Goal: Task Accomplishment & Management: Use online tool/utility

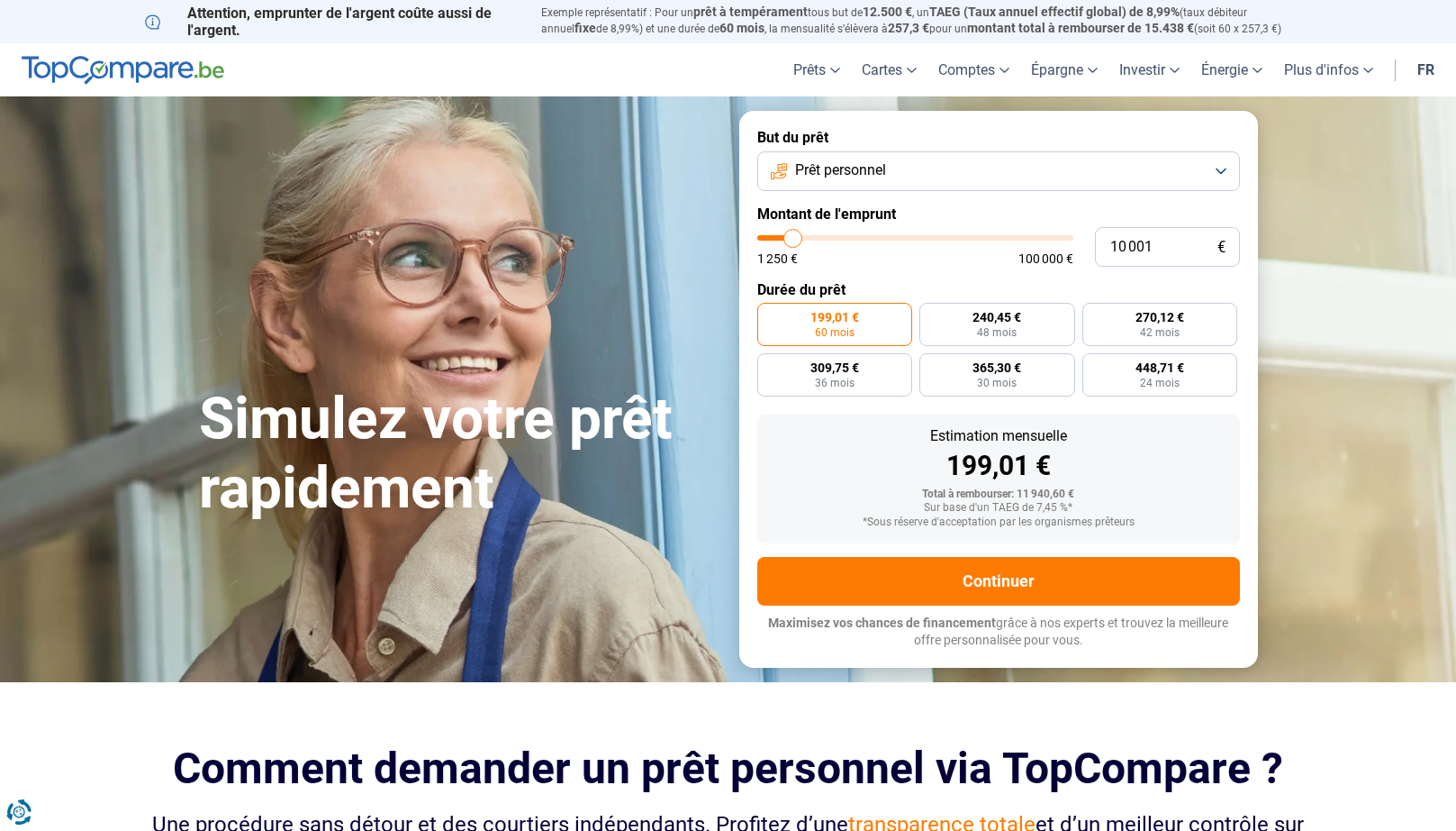
type input "10 250"
type input "10250"
type input "11 000"
type input "11000"
type input "11 250"
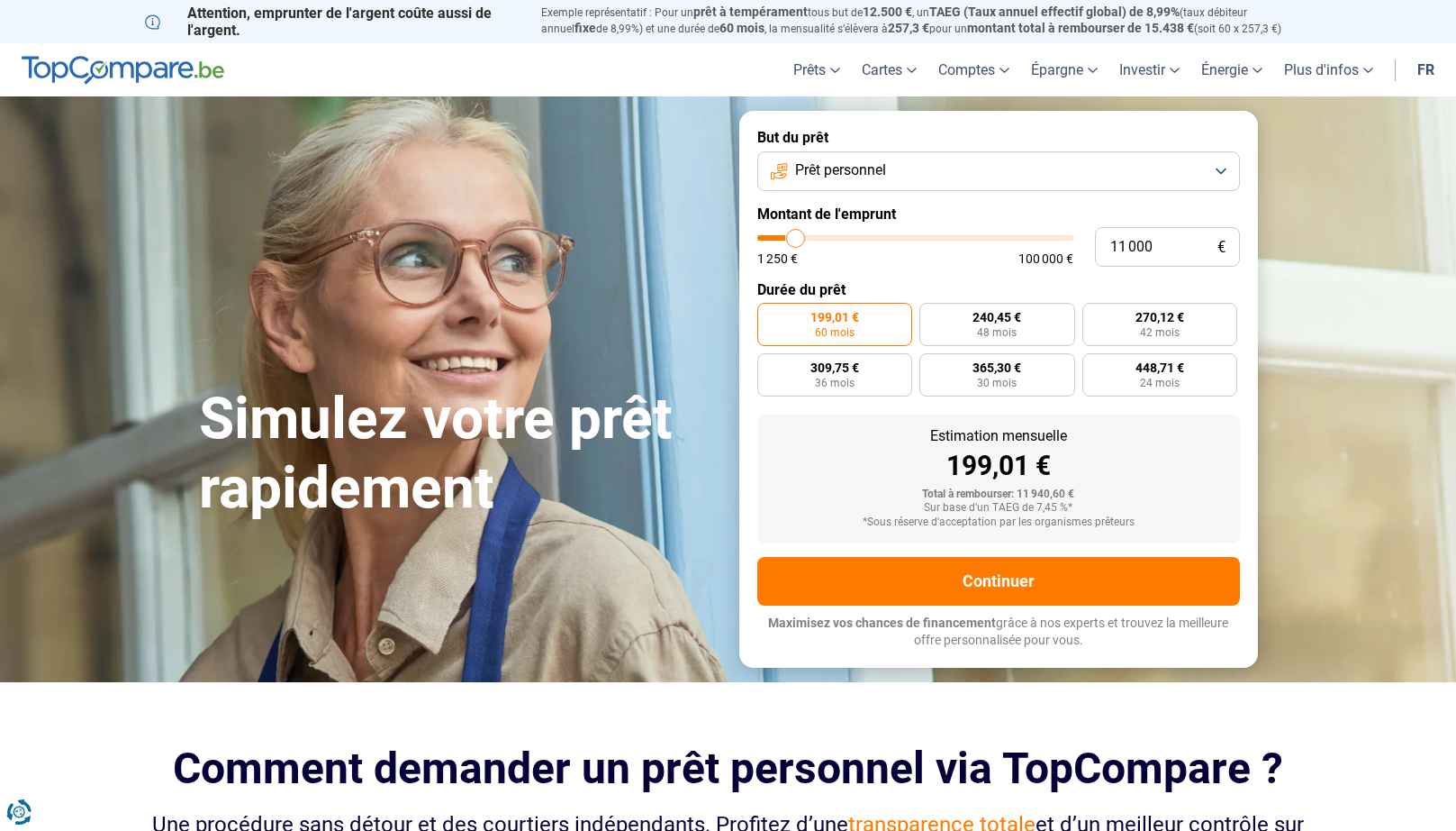
type input "11250"
type input "11 750"
type input "11750"
type input "12 000"
type input "12000"
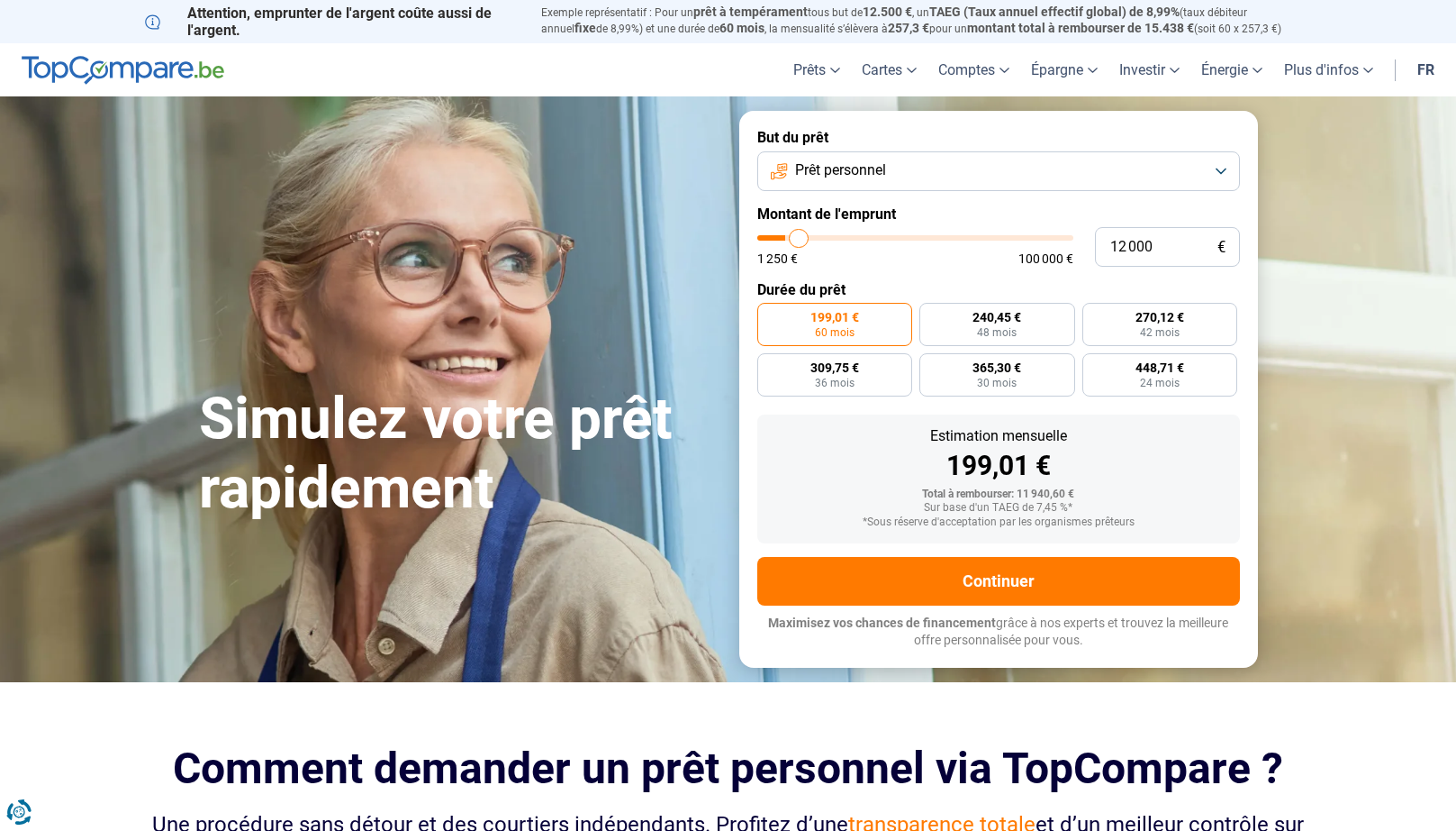
type input "12 500"
type input "12500"
type input "12 750"
type input "12750"
type input "13 000"
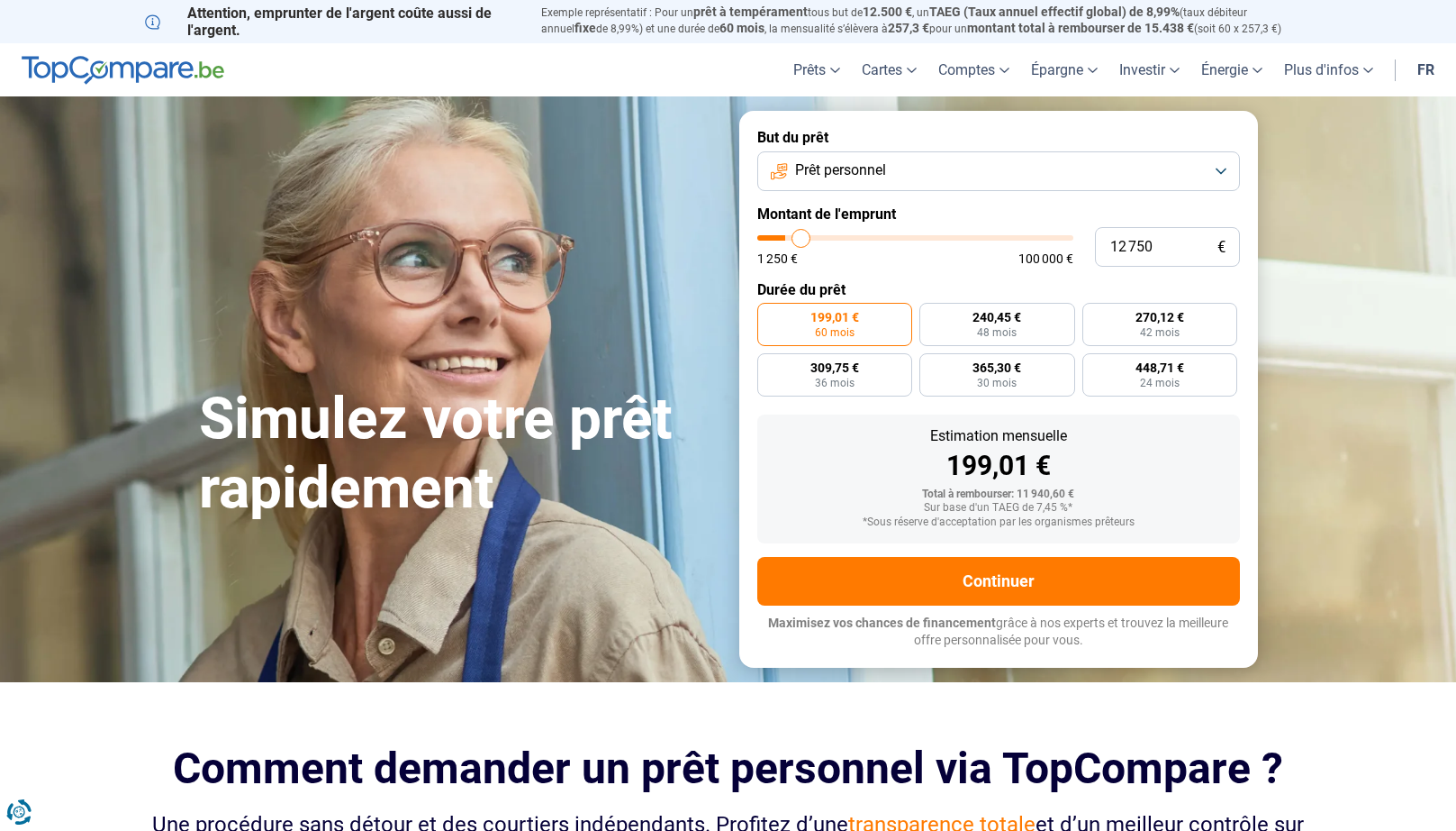
type input "13000"
type input "13 250"
type input "13250"
type input "13 500"
type input "13500"
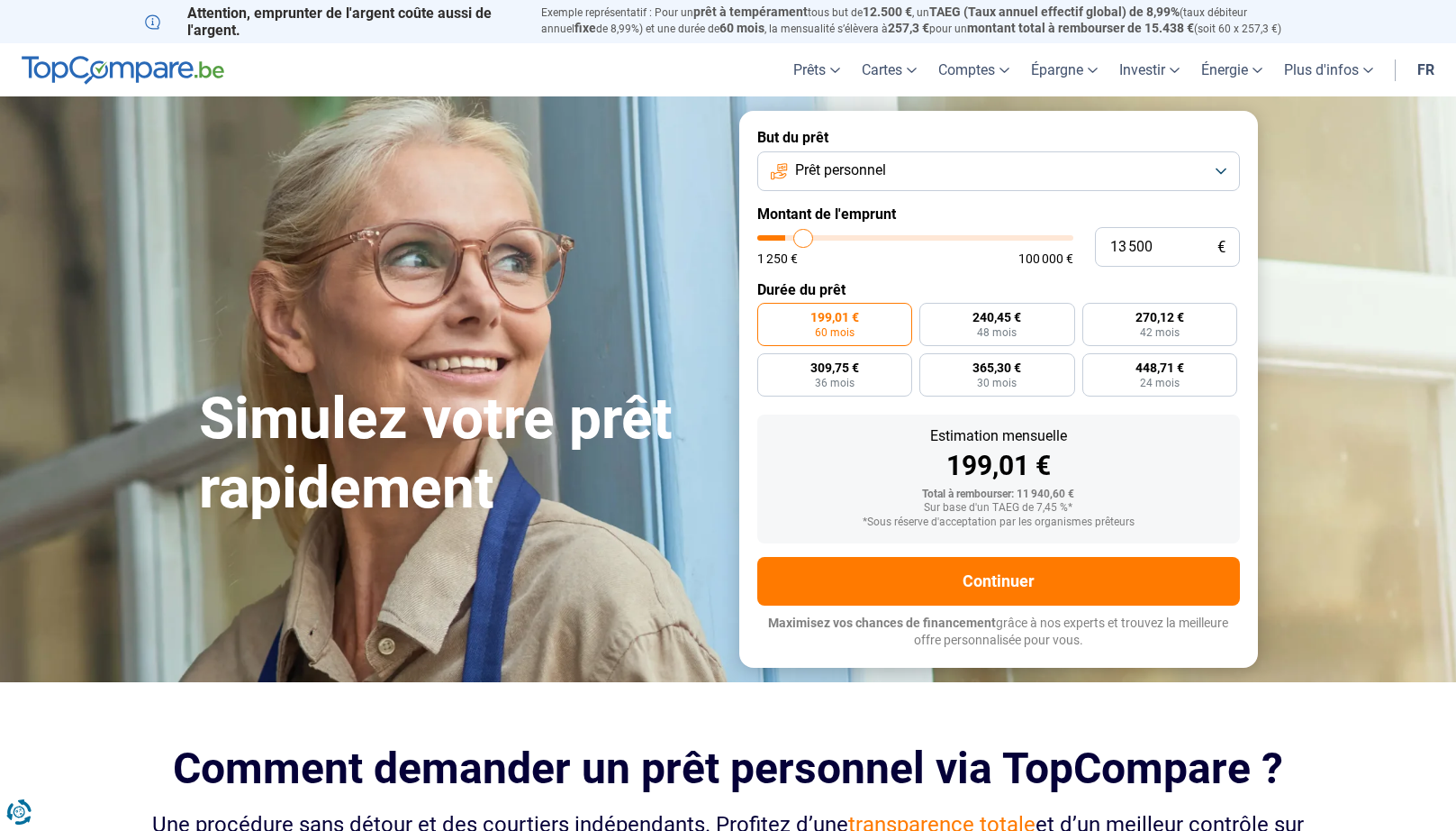
type input "14 000"
type input "14000"
type input "14 500"
type input "14500"
type input "14 750"
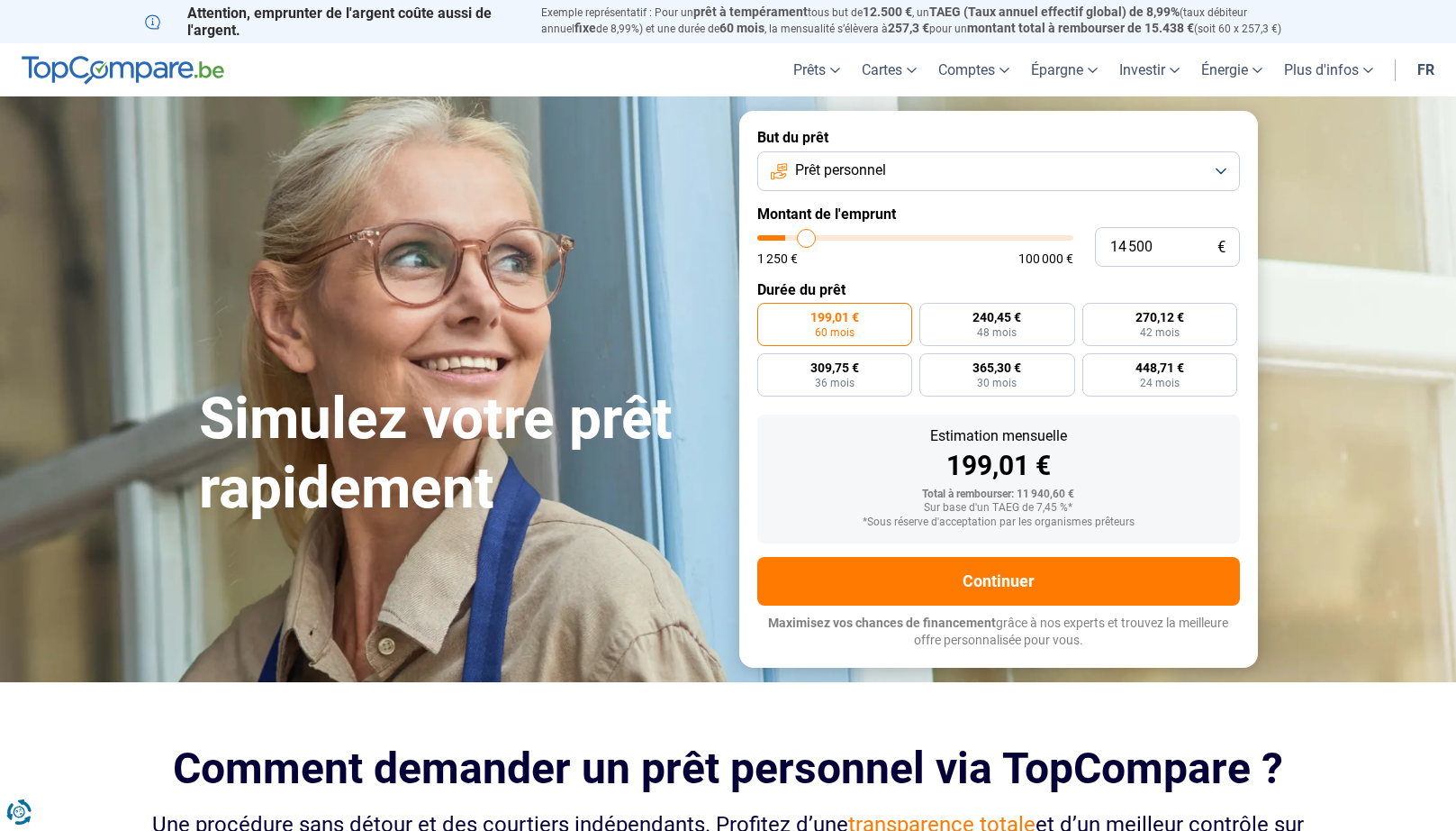
type input "14750"
type input "15 500"
type input "15500"
type input "15 750"
type input "15750"
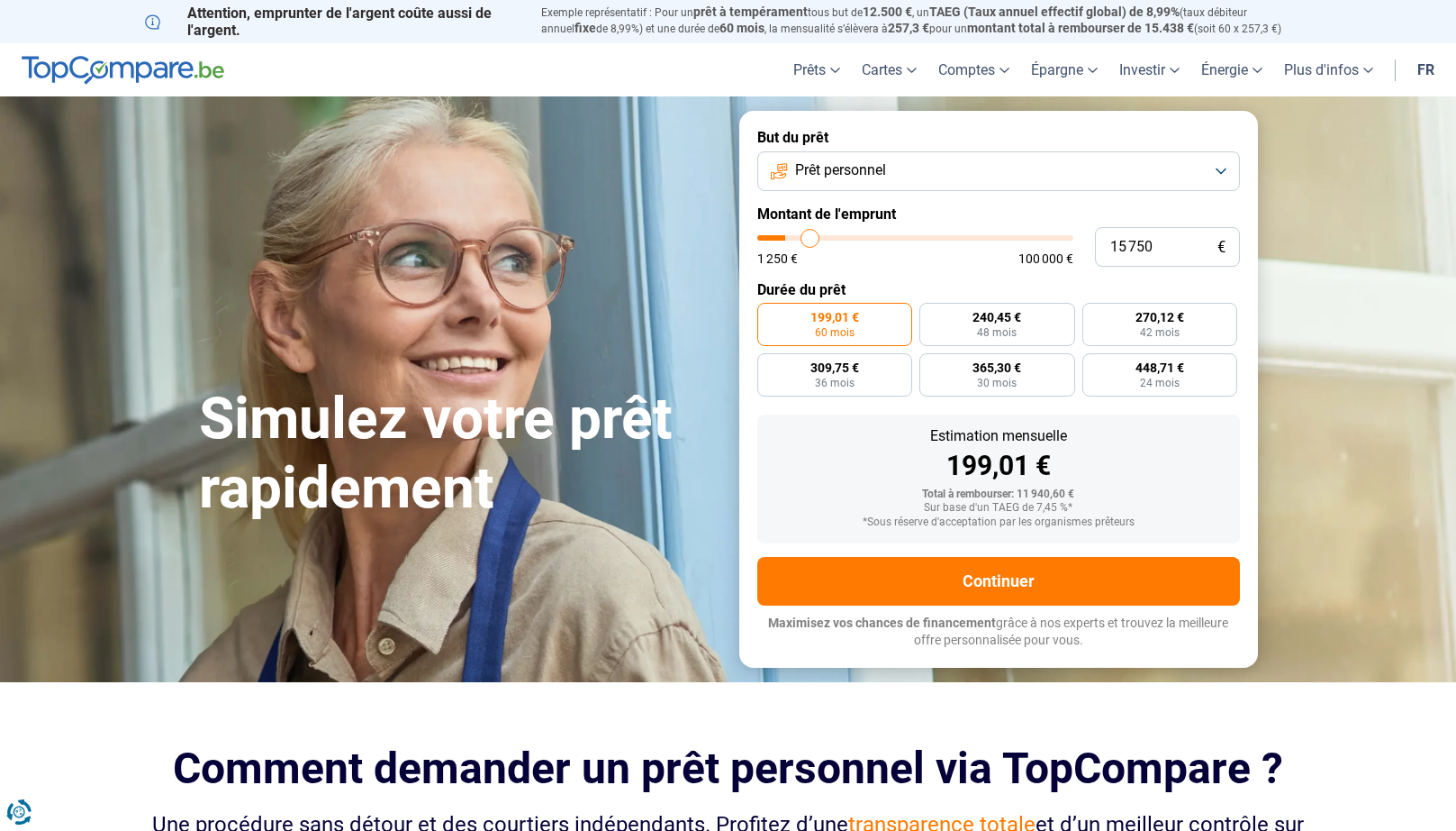
type input "16 250"
type input "16250"
type input "16 500"
type input "16500"
type input "17 000"
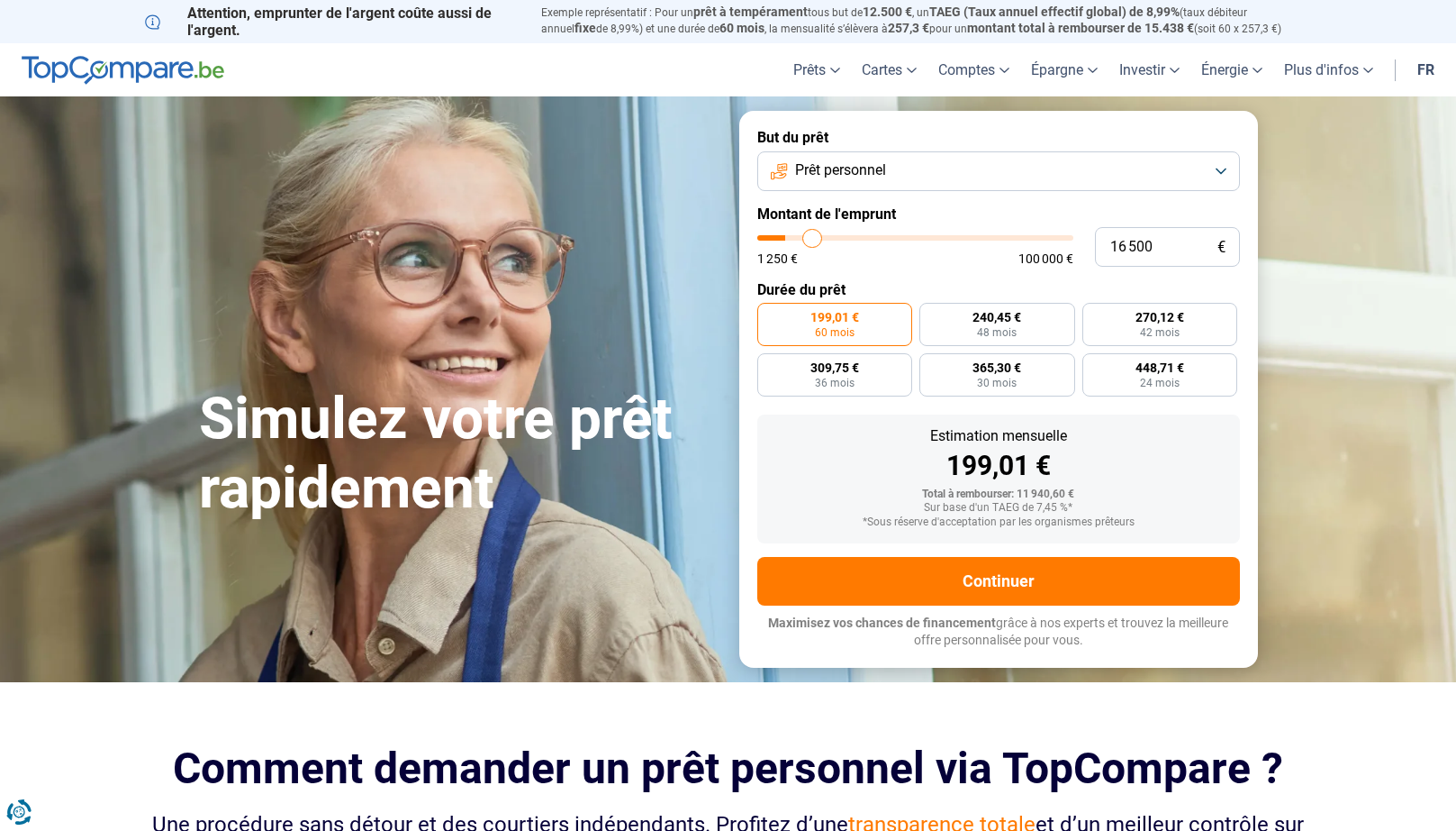
type input "17000"
type input "17 250"
type input "17250"
type input "17 500"
type input "17500"
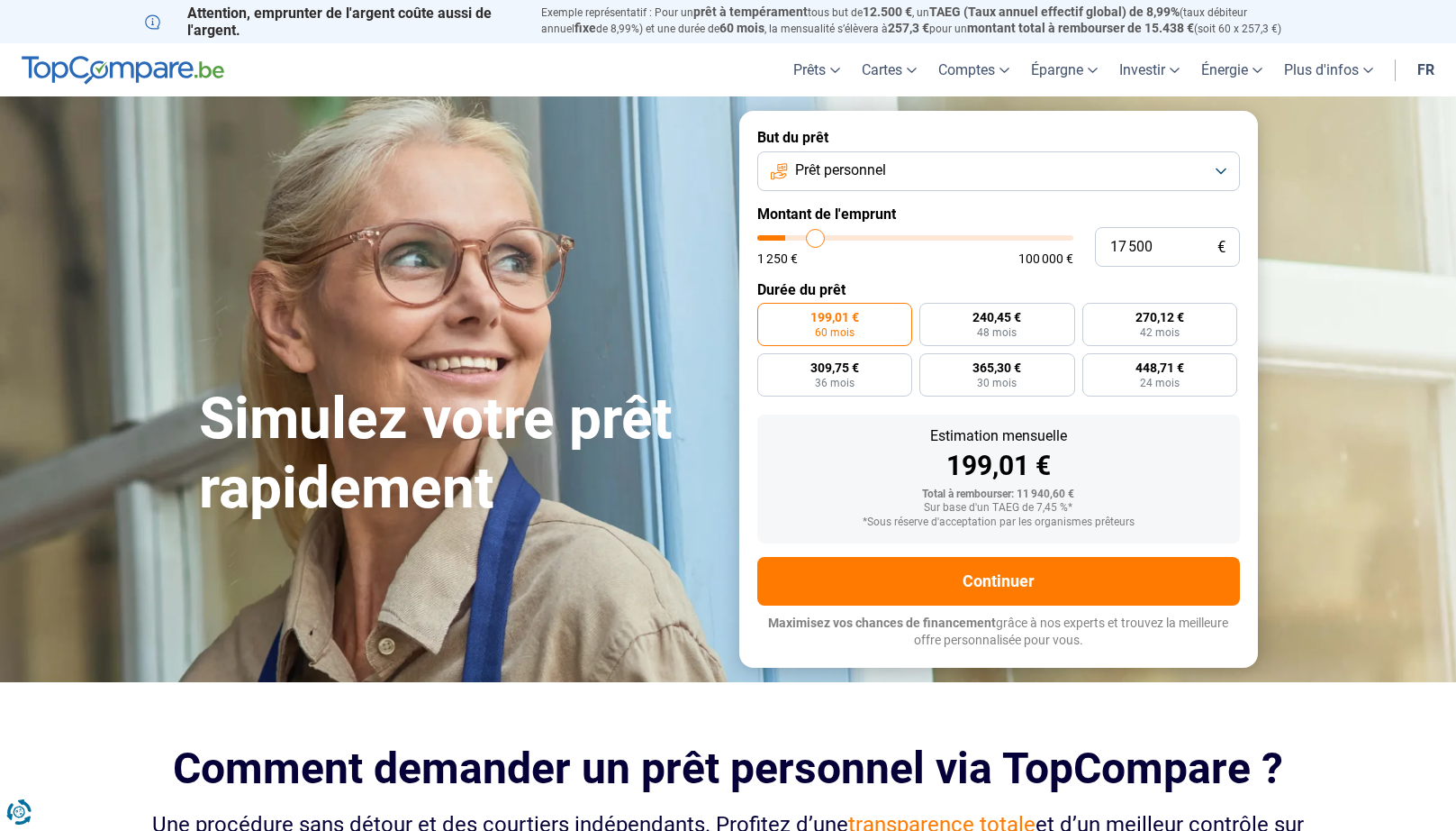
type input "17 750"
type input "17750"
type input "18 000"
type input "18000"
type input "18 500"
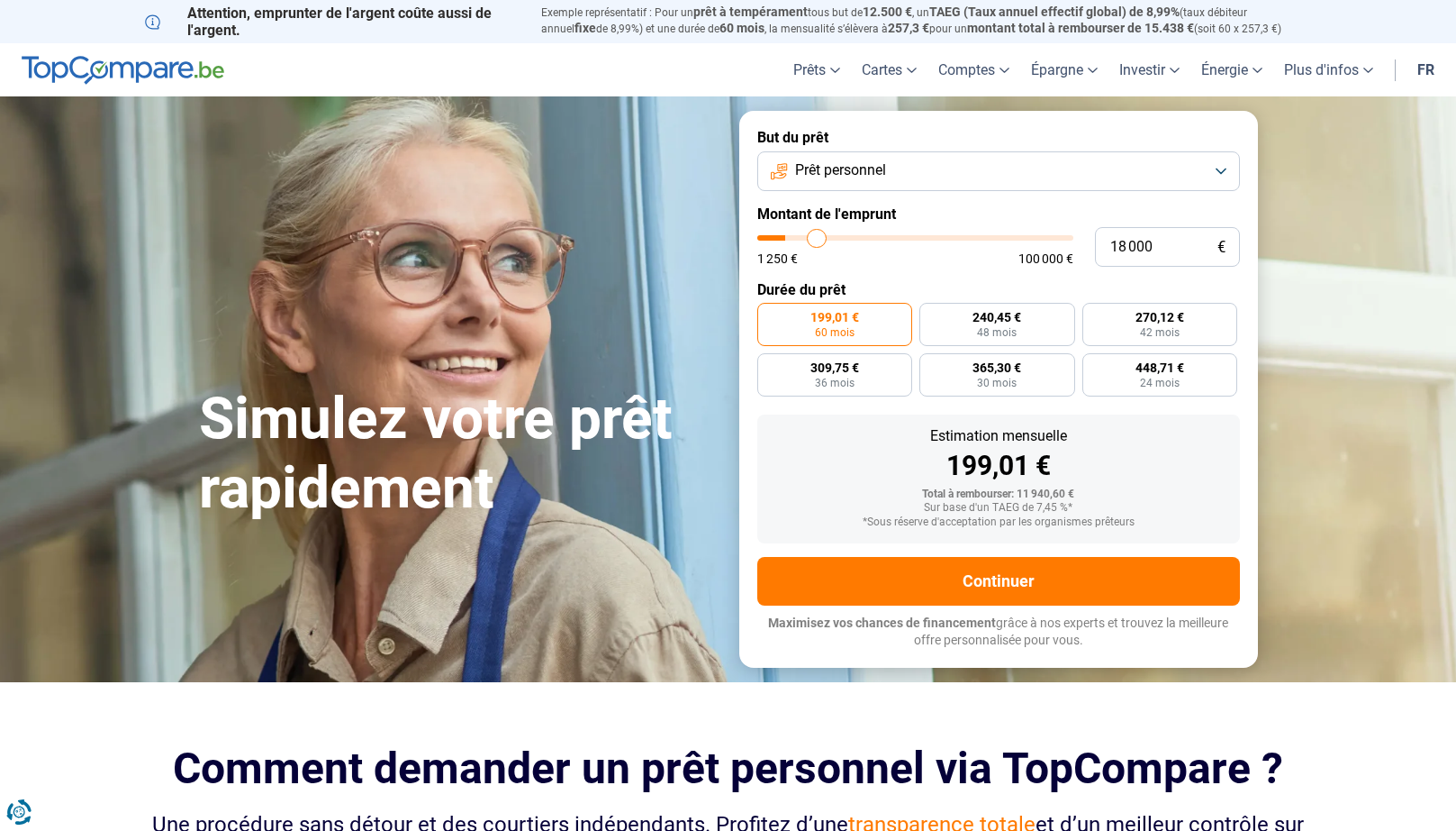
type input "18500"
type input "18 750"
type input "18750"
type input "19 000"
type input "19000"
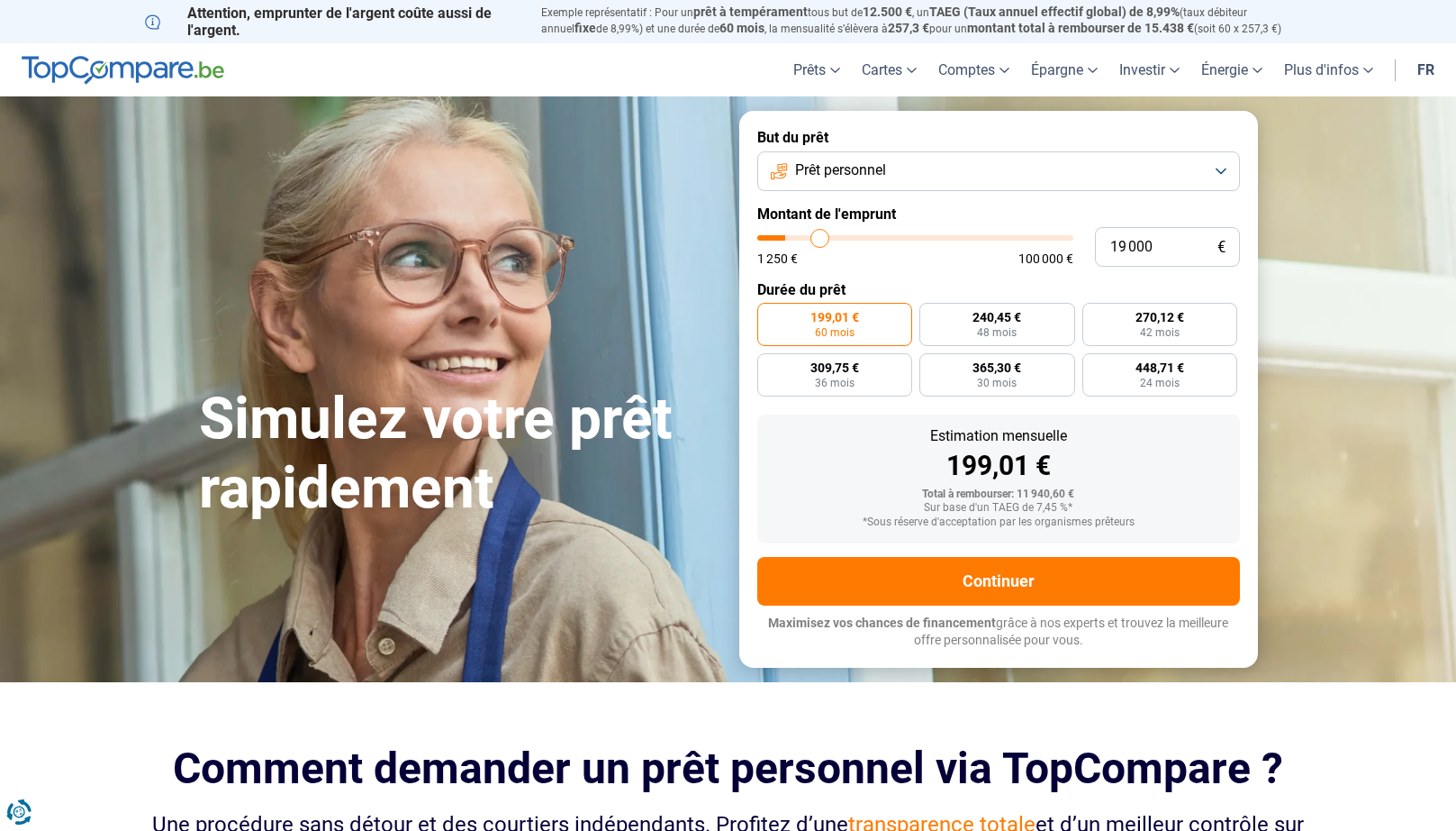
type input "19 250"
type input "19250"
type input "19 750"
type input "19750"
type input "20 000"
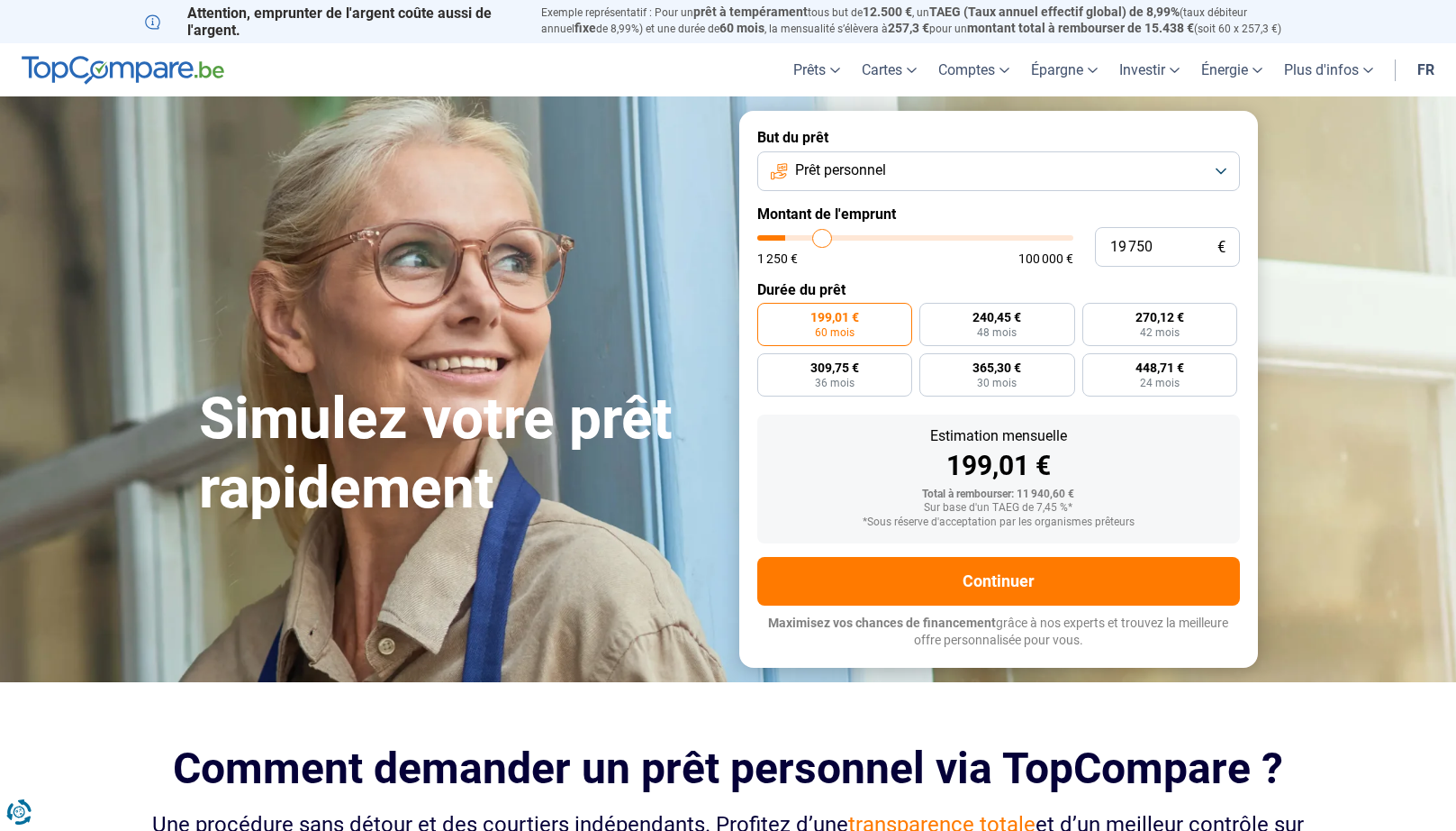
type input "20000"
type input "20 250"
type input "20250"
type input "20 500"
type input "20500"
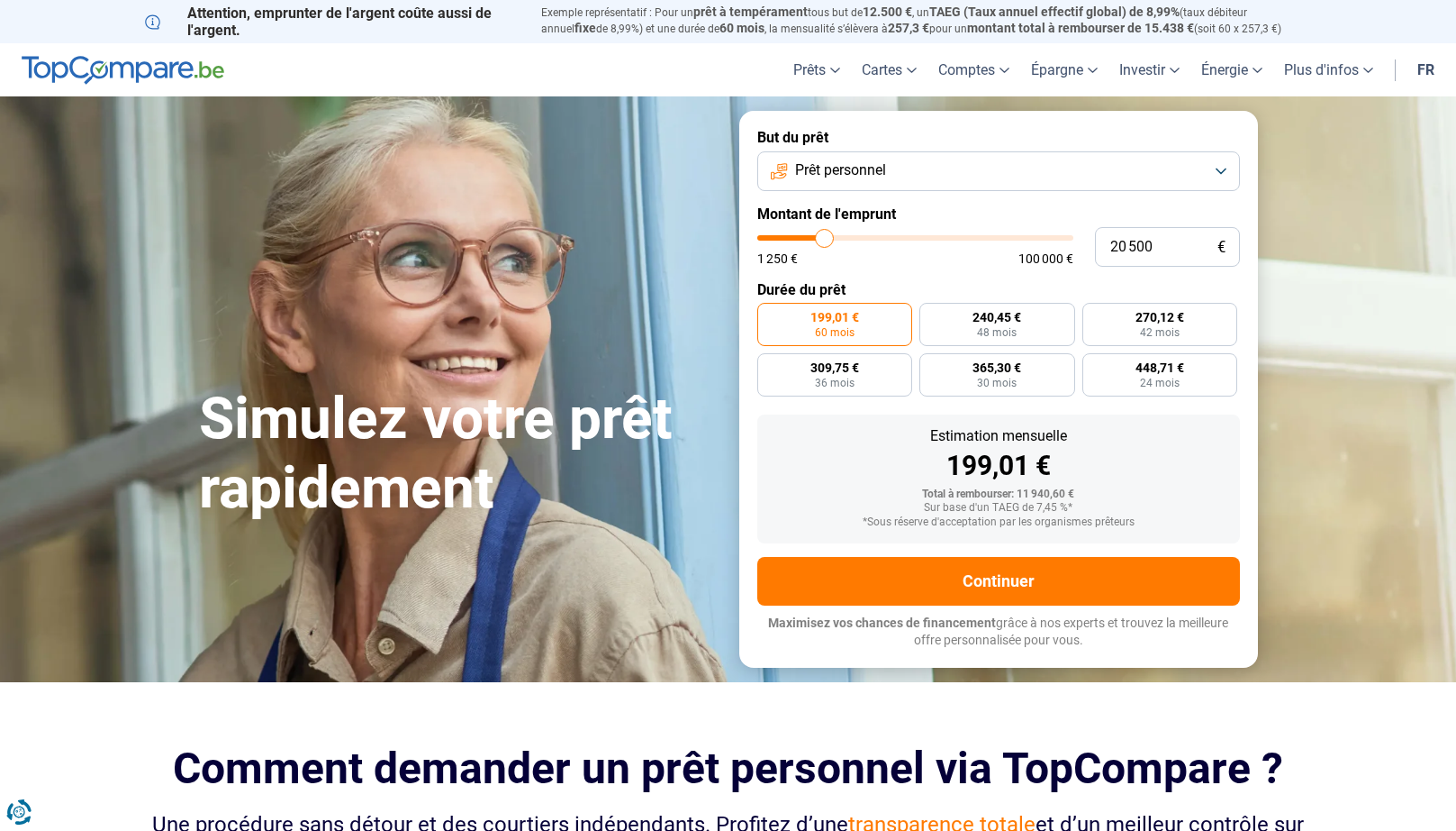
type input "20 750"
type input "20750"
type input "21 250"
type input "21250"
type input "21 750"
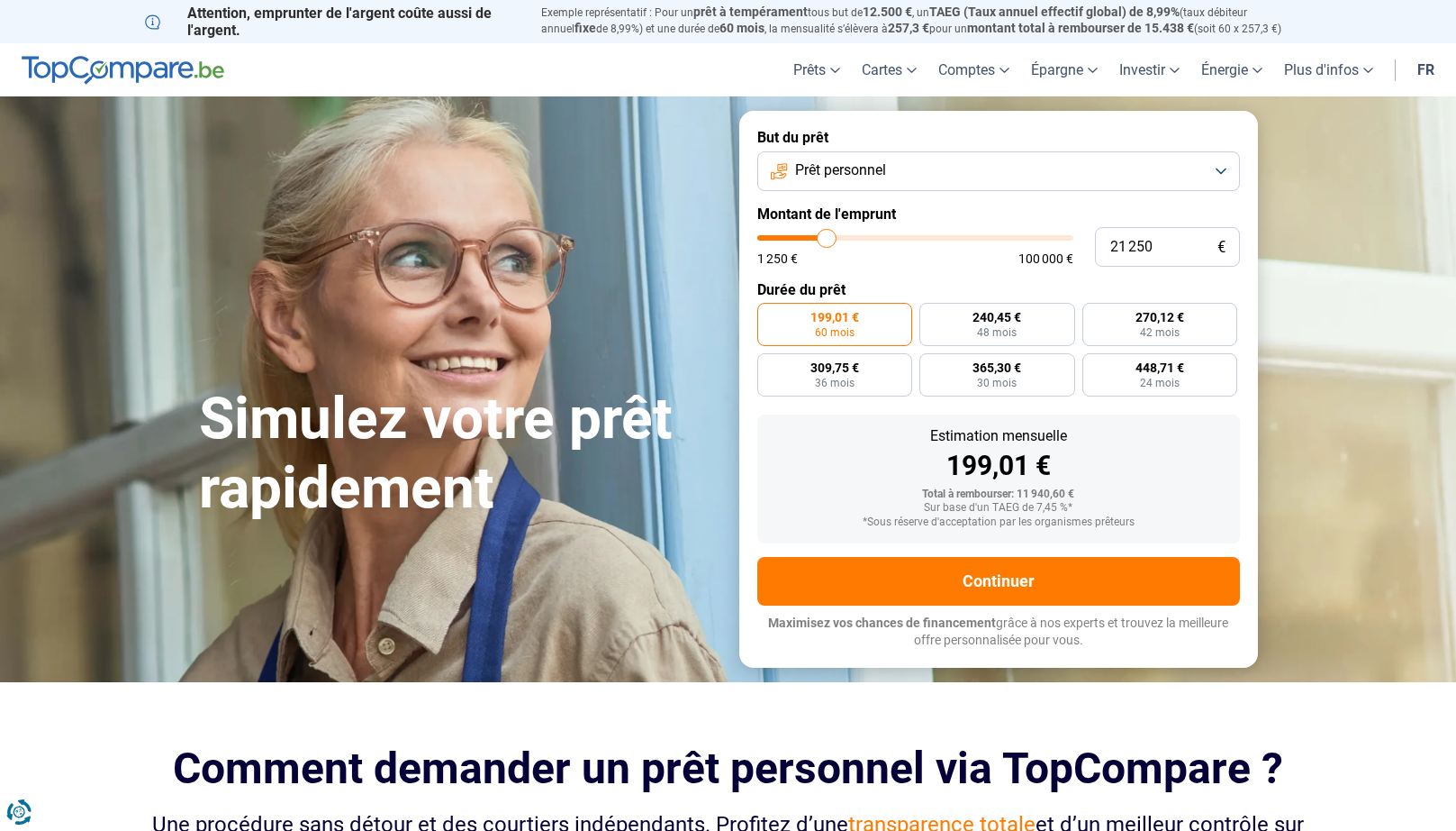
type input "21750"
type input "22 000"
type input "22000"
type input "22 250"
type input "22250"
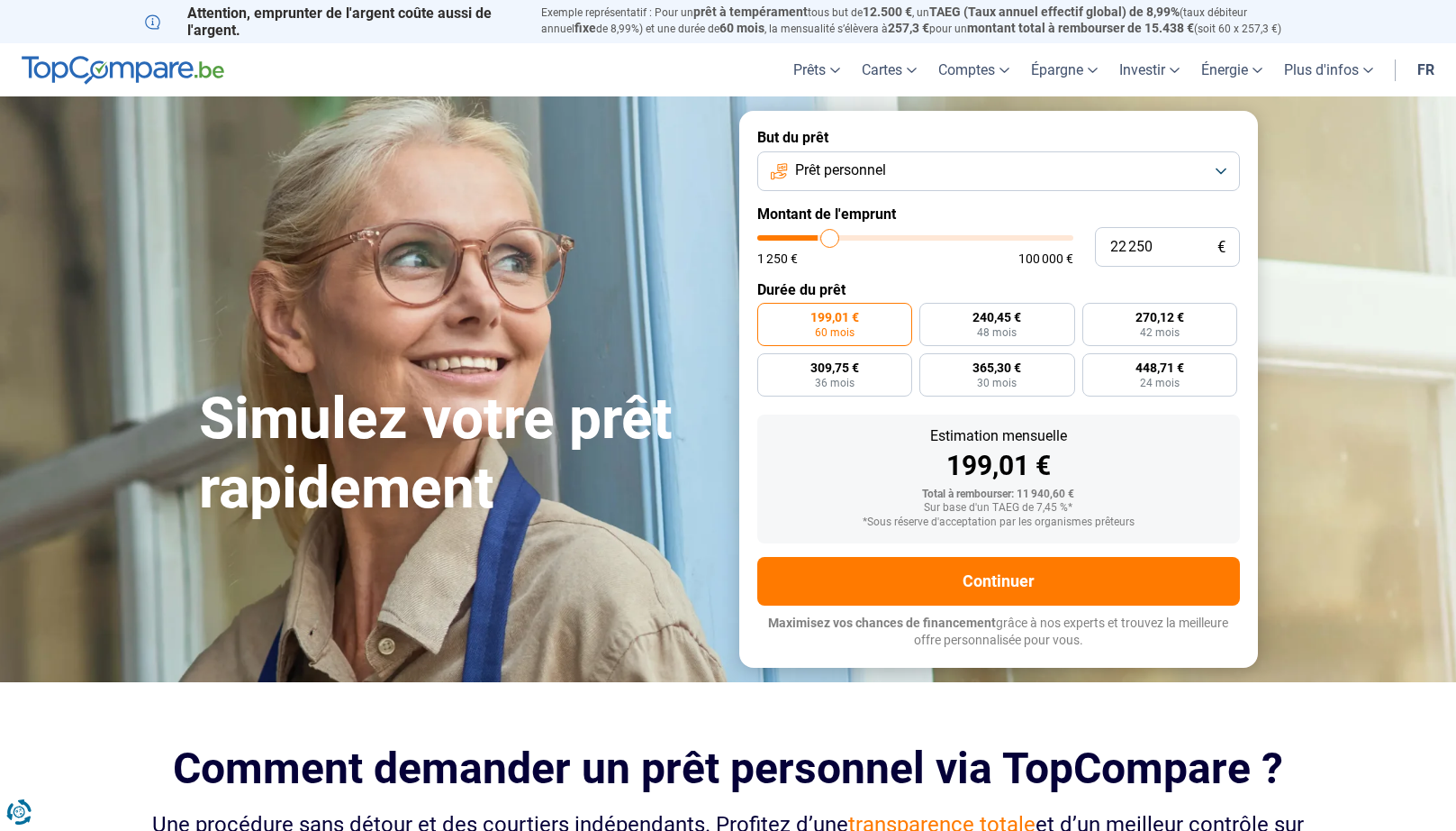
type input "22 750"
type input "22750"
type input "23 000"
type input "23000"
type input "23 250"
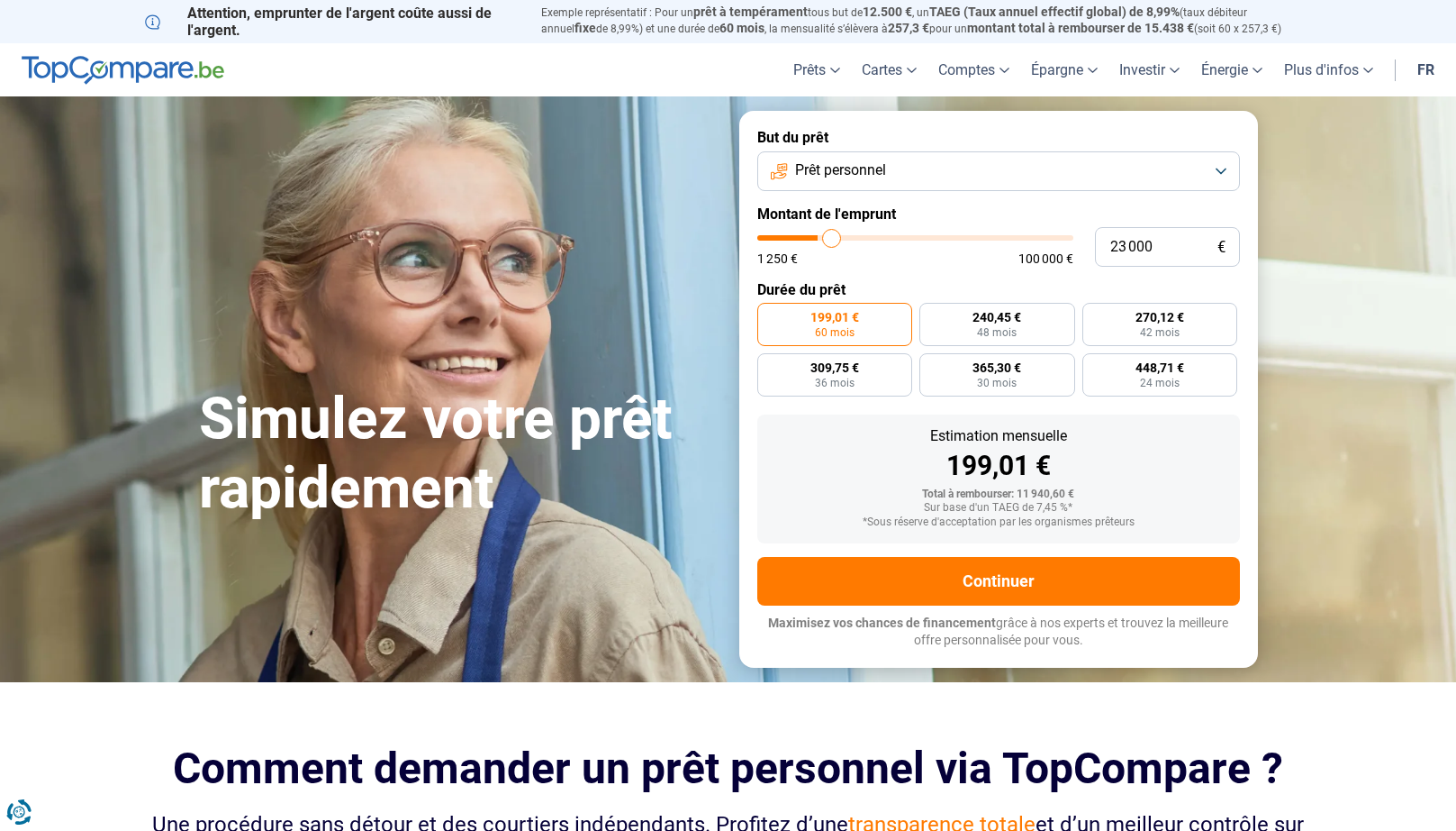
type input "23250"
type input "23 500"
type input "23500"
type input "23 750"
type input "23750"
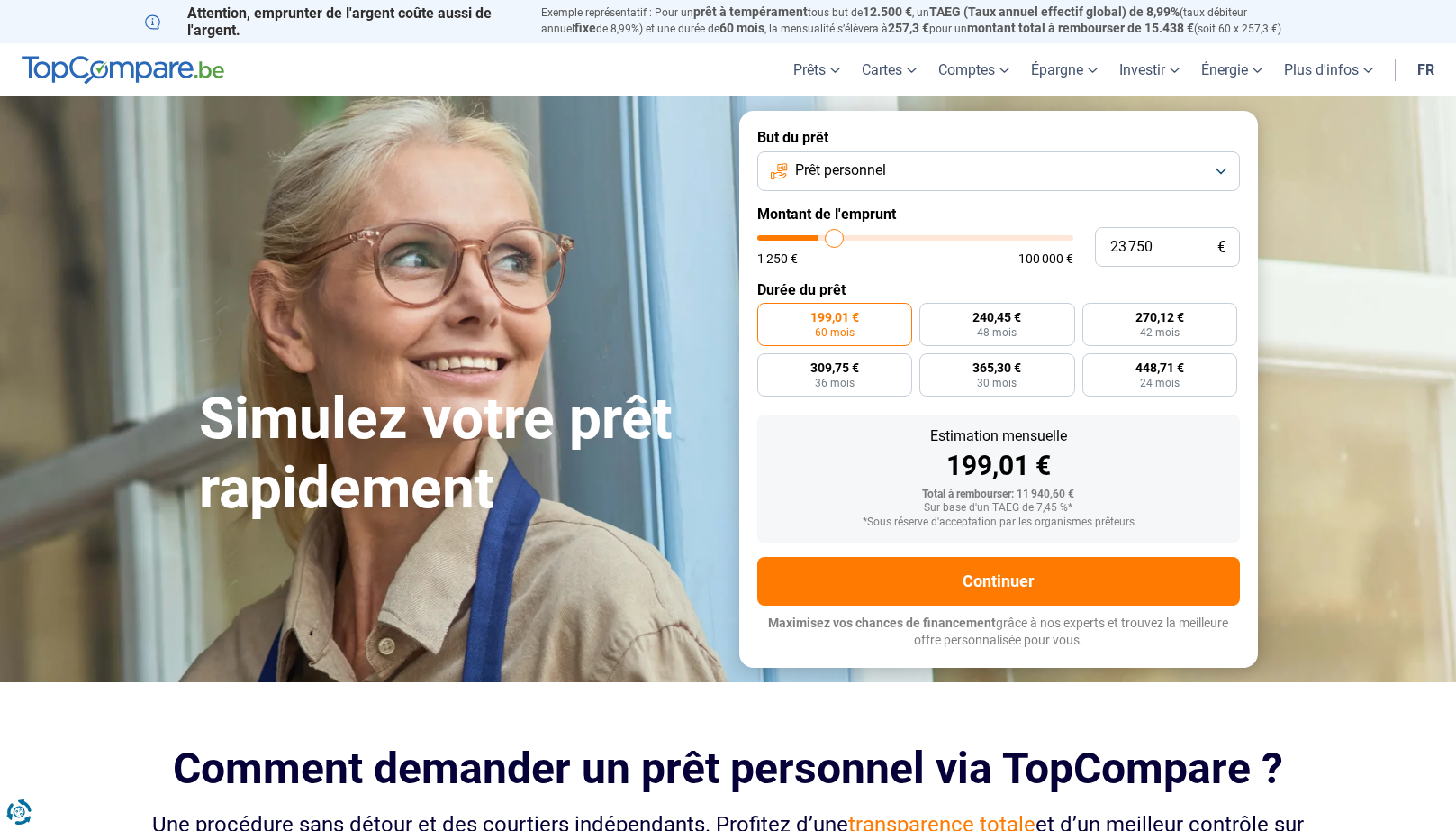
type input "24 250"
type input "24250"
type input "24 500"
type input "24500"
type input "24 750"
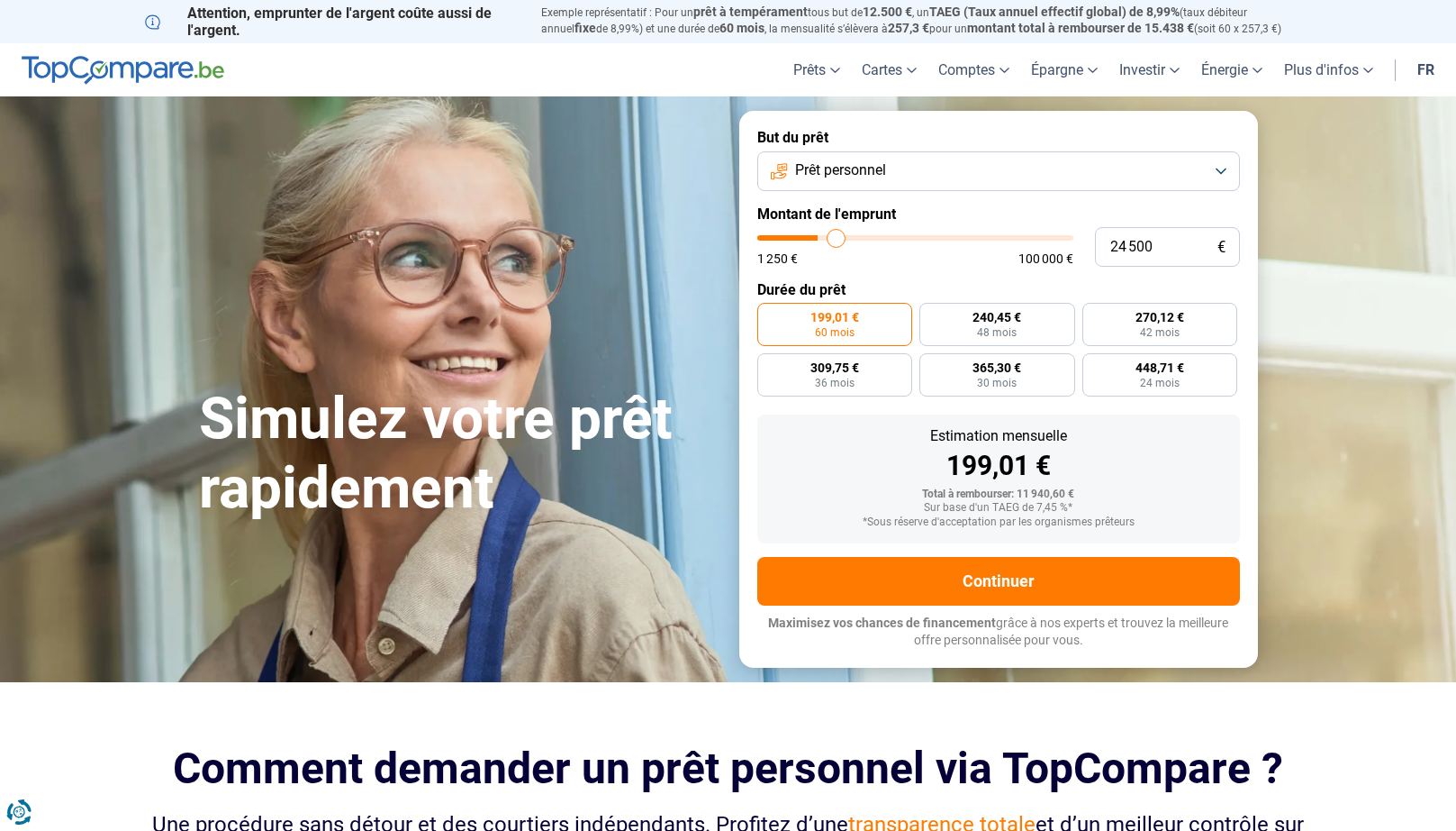
type input "24750"
type input "25 000"
type input "25000"
type input "25 250"
type input "25250"
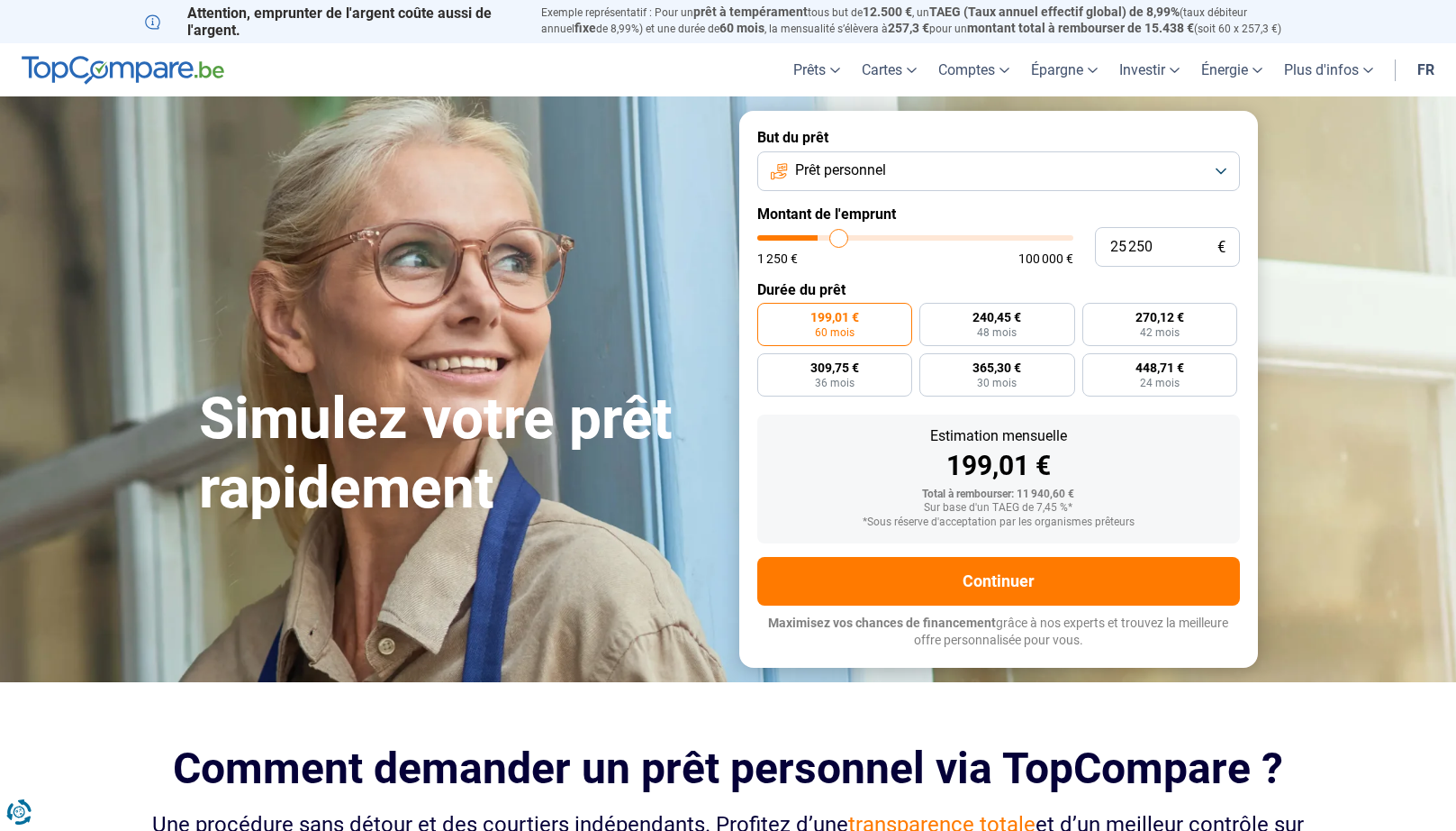
type input "25 750"
type input "25750"
type input "26 000"
type input "26000"
type input "26 250"
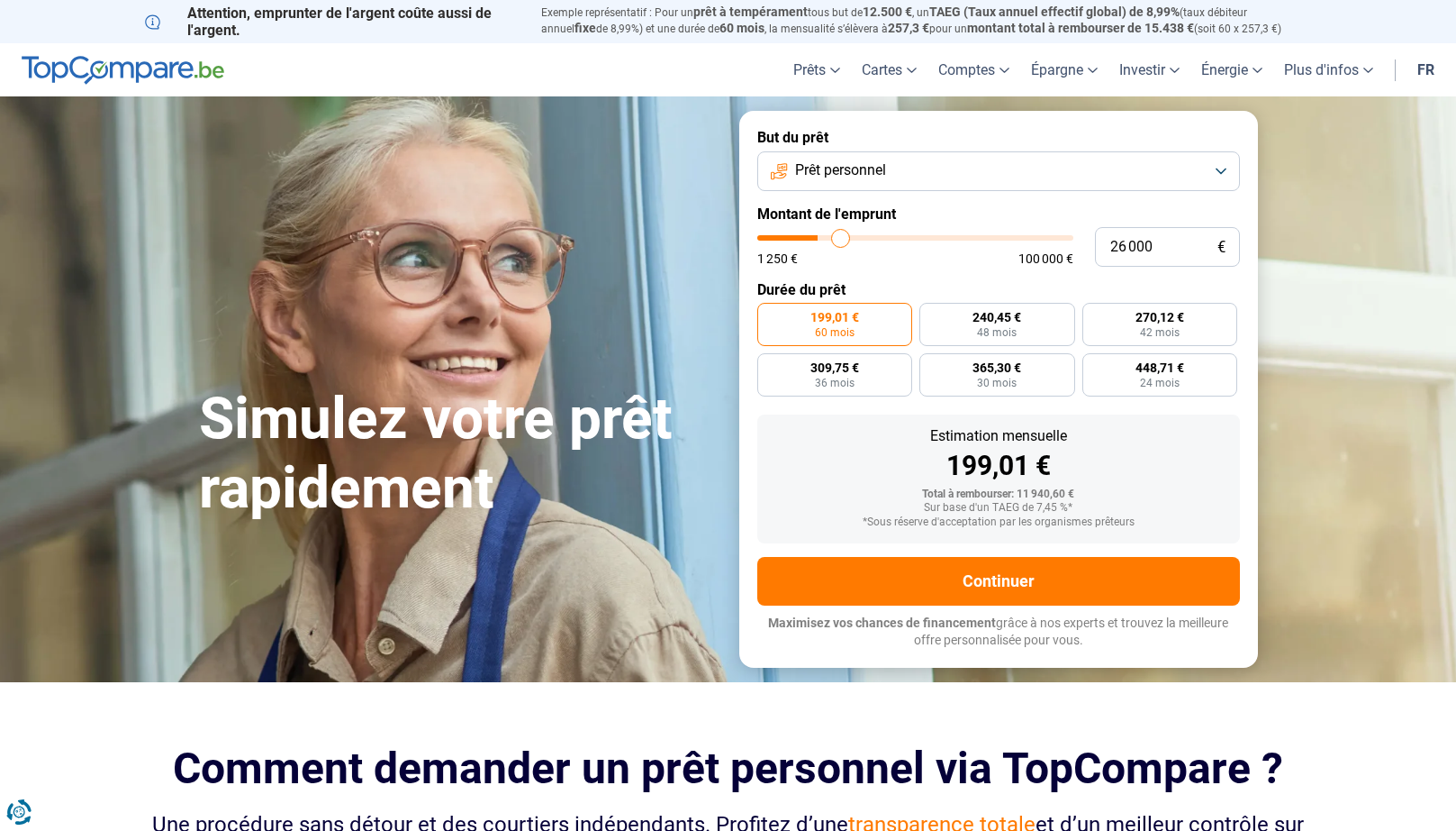
type input "26250"
type input "26 500"
type input "26500"
type input "26 750"
type input "26750"
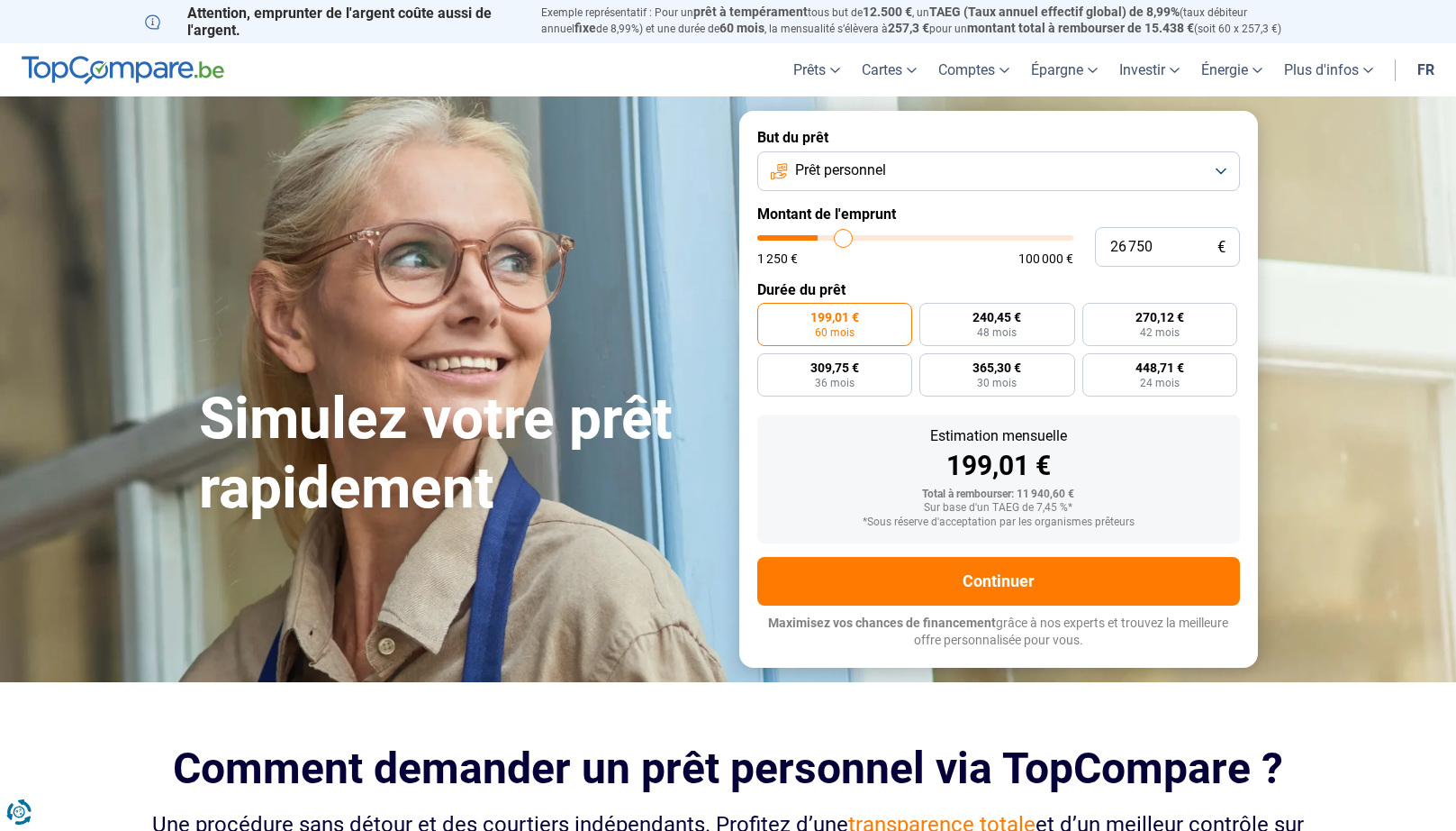
type input "27 250"
type input "27250"
type input "27 500"
type input "27500"
type input "27 750"
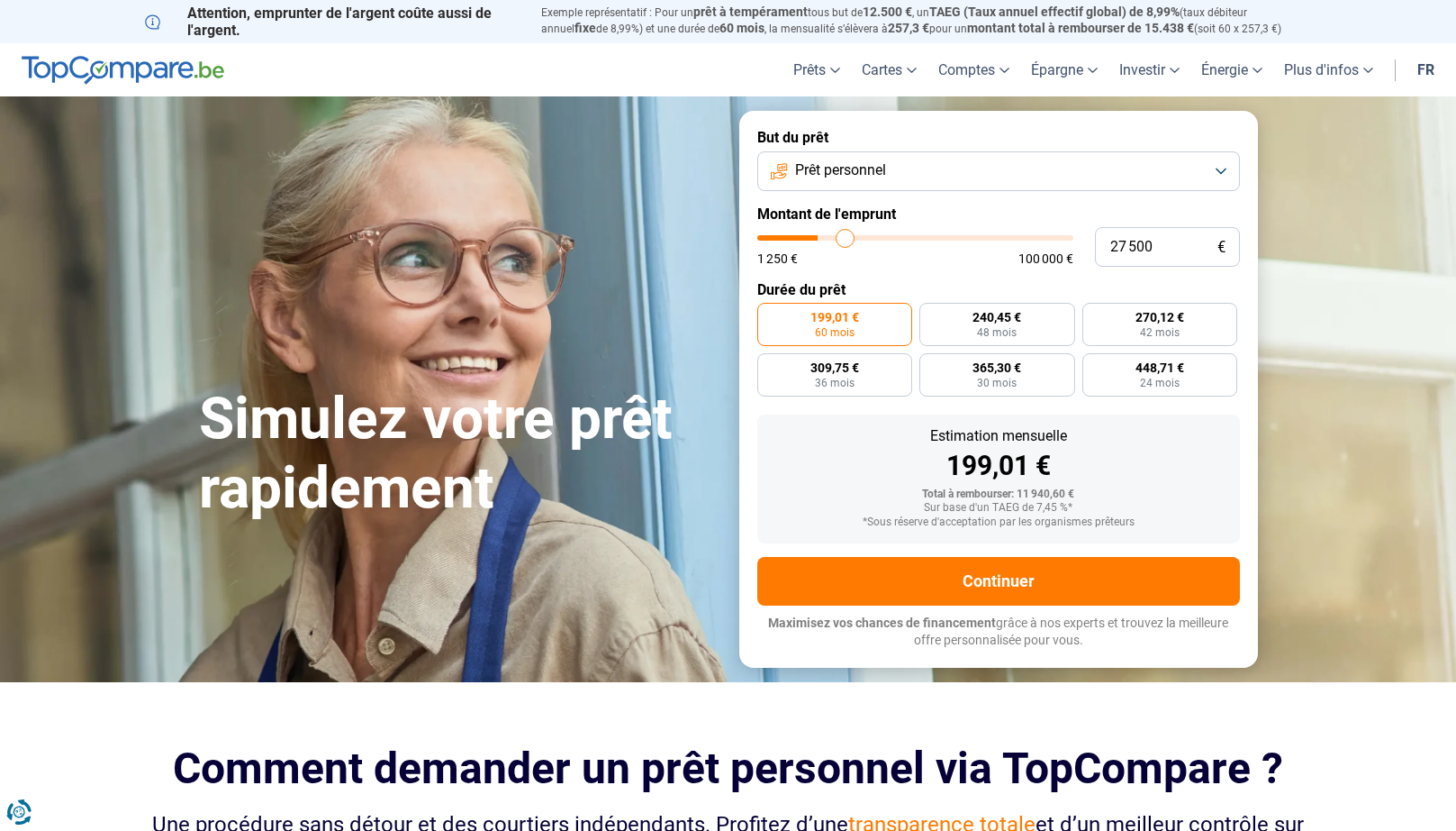
type input "27750"
type input "28 000"
type input "28000"
type input "28 250"
type input "28250"
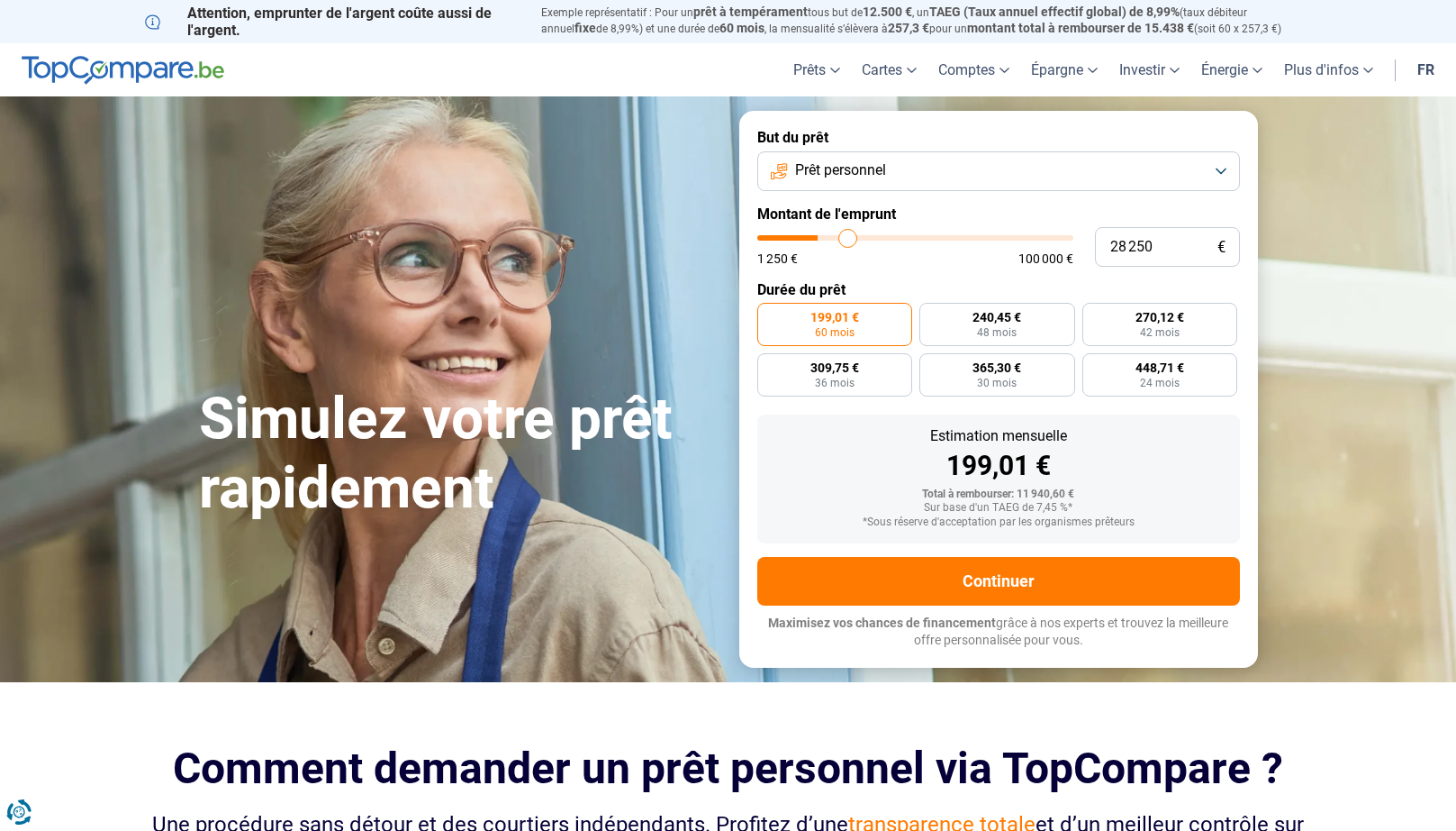
type input "28 750"
type input "28750"
type input "29 000"
type input "29000"
type input "29 250"
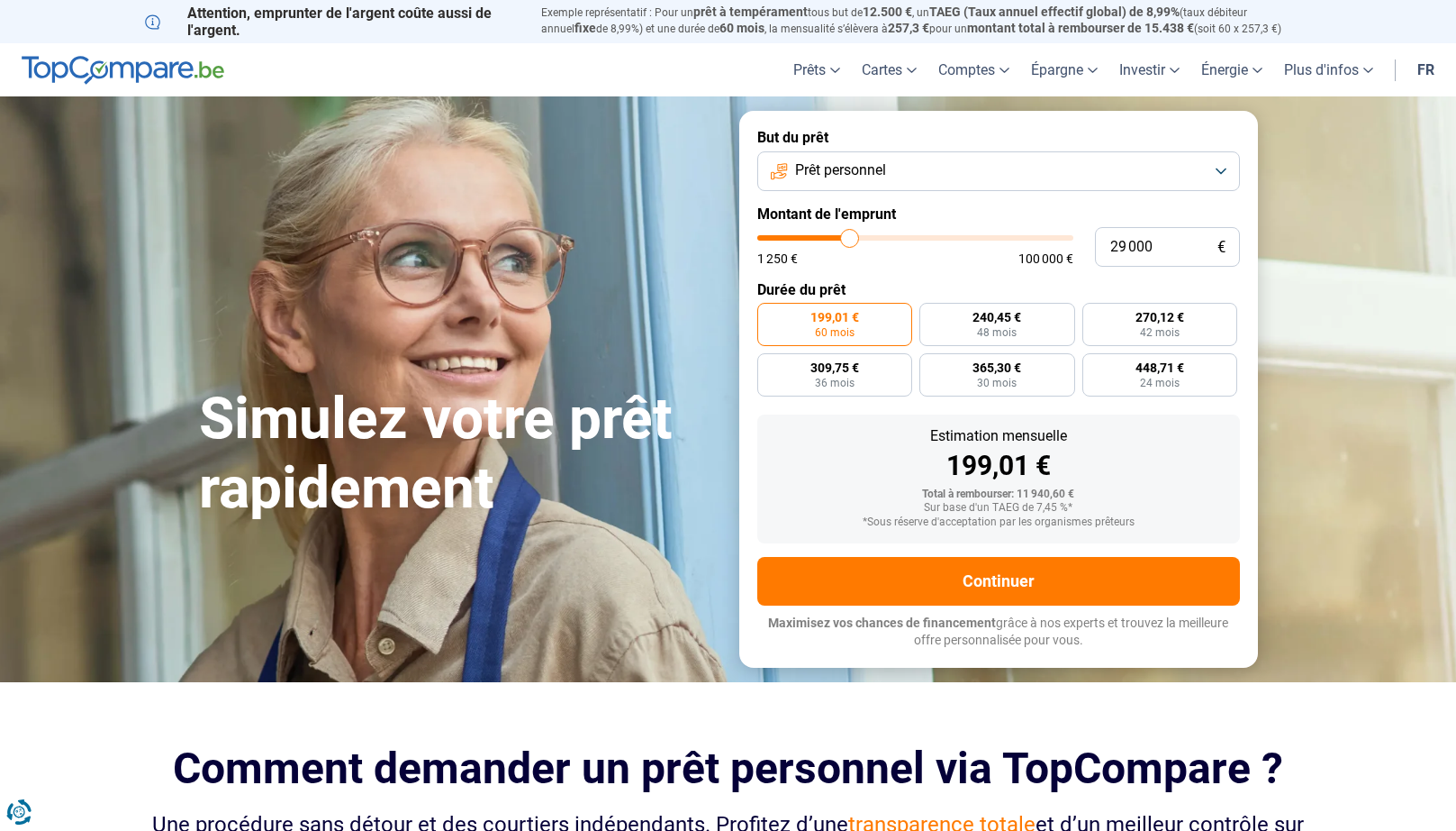
type input "29250"
type input "29 500"
type input "29500"
type input "29 750"
type input "29750"
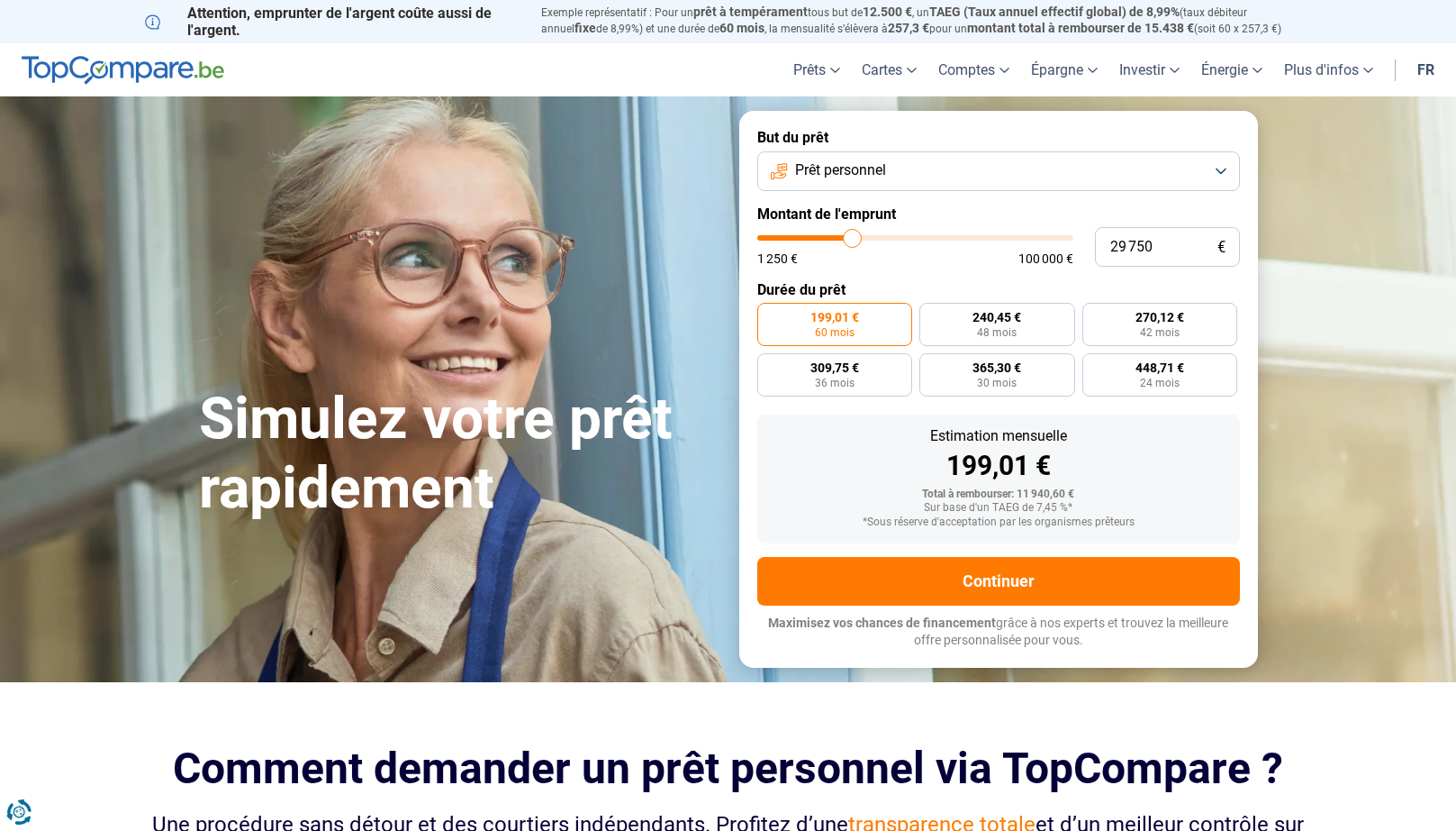
type input "30 250"
type input "30250"
type input "30 500"
type input "30500"
type input "30 750"
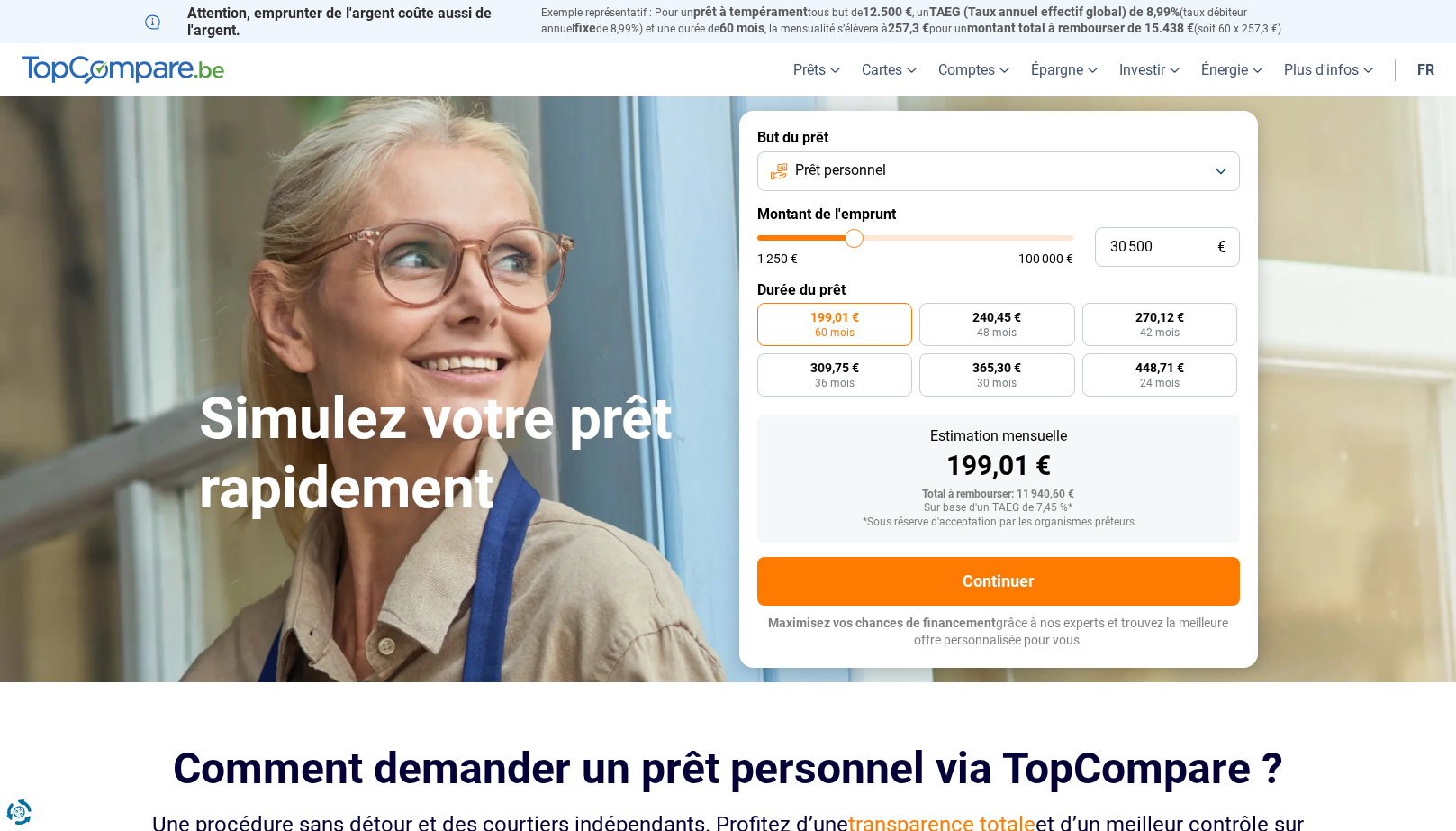
type input "30750"
type input "31 000"
type input "31000"
type input "31 250"
type input "31250"
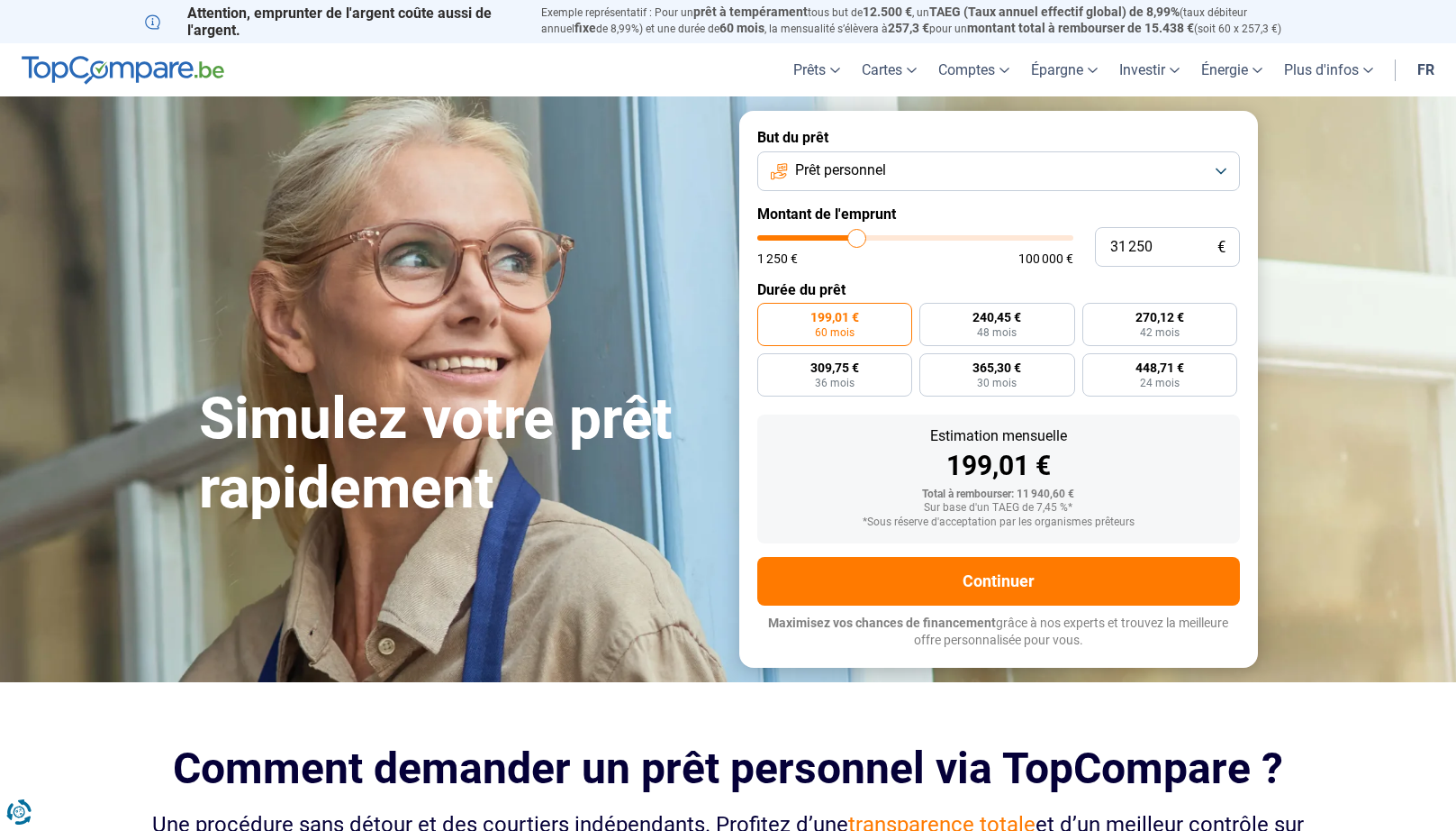
type input "32 000"
drag, startPoint x: 794, startPoint y: 238, endPoint x: 861, endPoint y: 234, distance: 67.1
type input "32000"
click at [860, 235] on input "range" at bounding box center [915, 237] width 317 height 5
radio input "false"
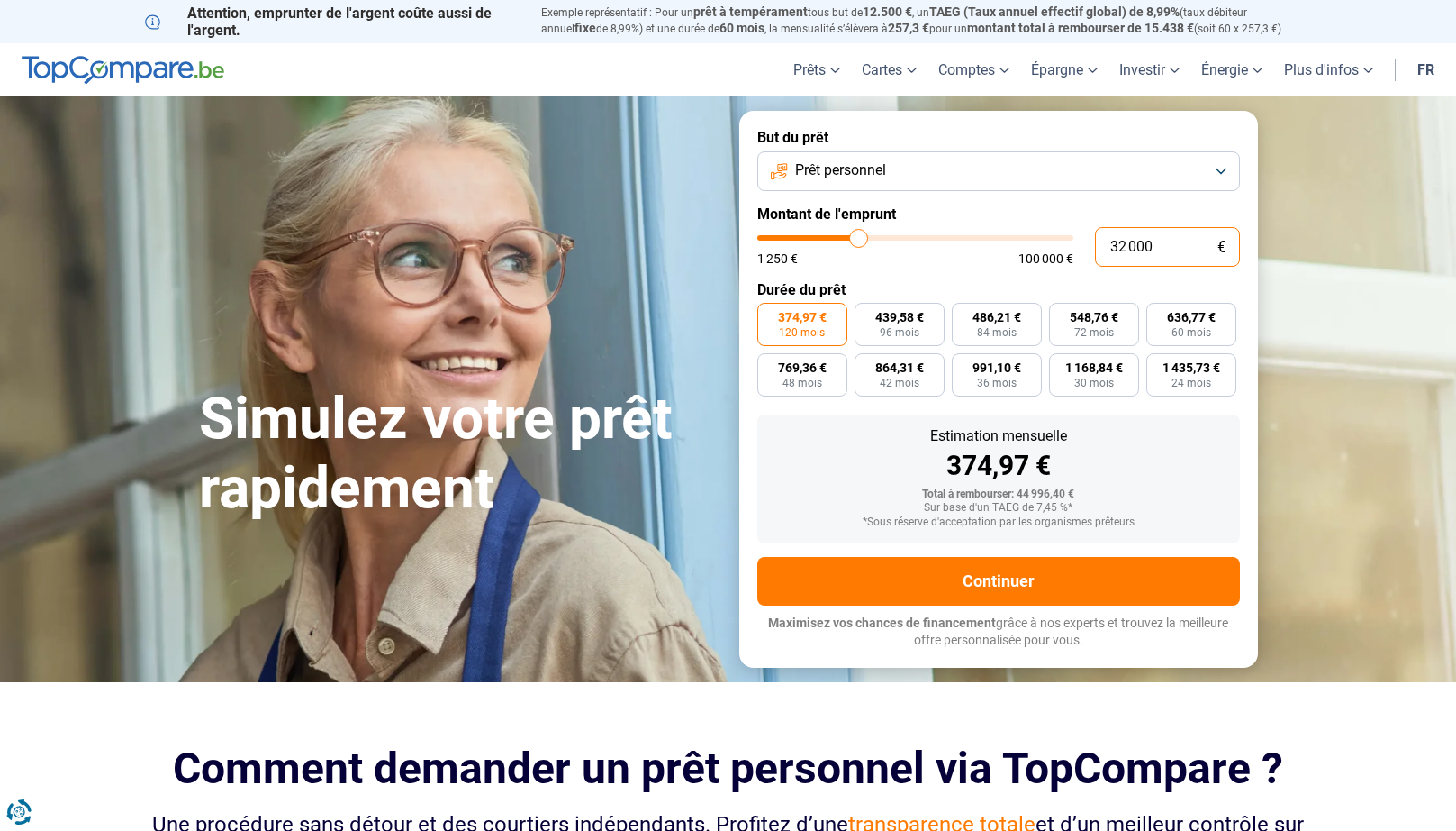
click at [1112, 250] on input "32 000" at bounding box center [1168, 247] width 145 height 40
type input "3"
type input "1250"
type input "35"
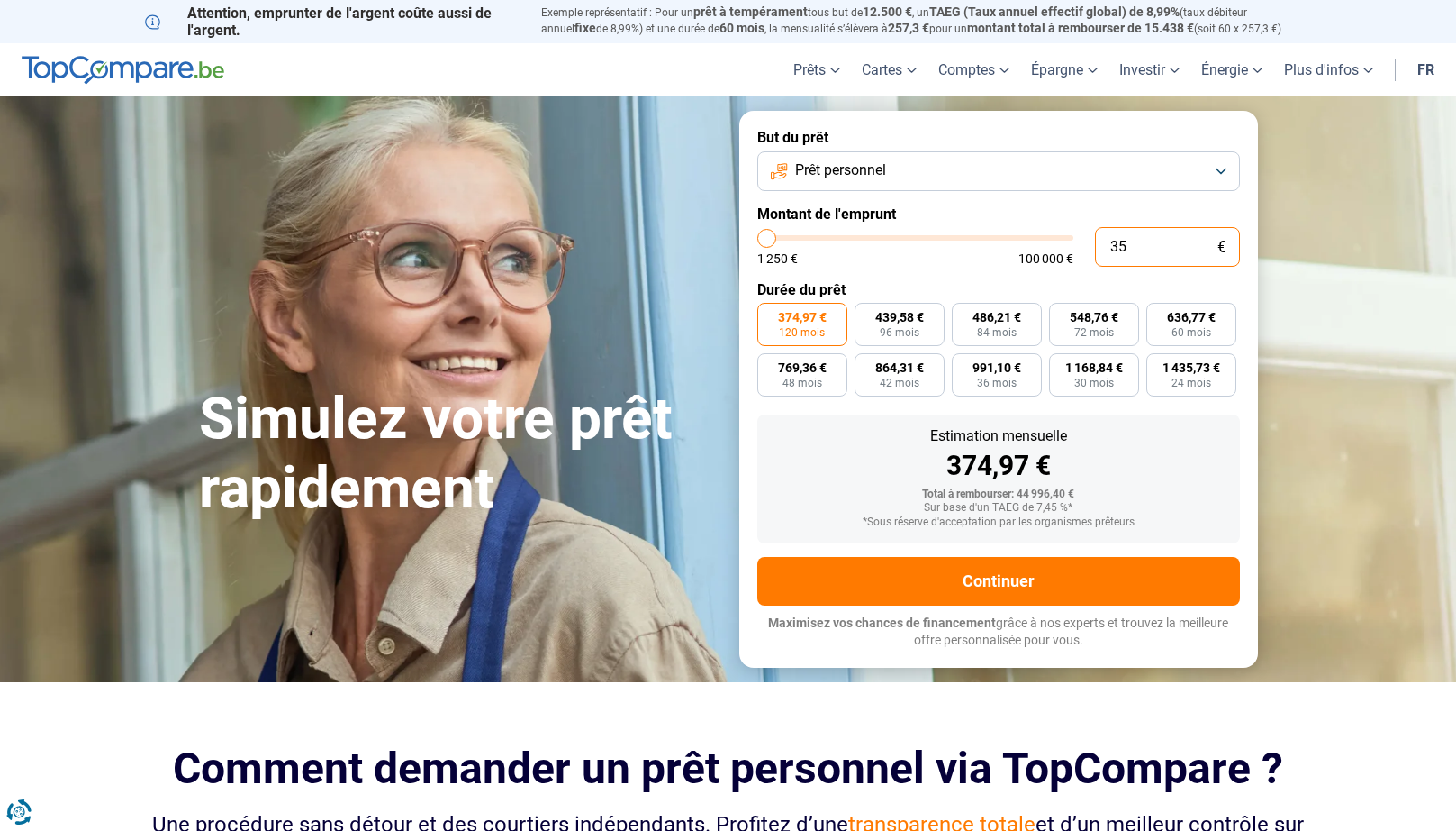
type input "1250"
type input "350"
type input "1250"
type input "3 500"
type input "3500"
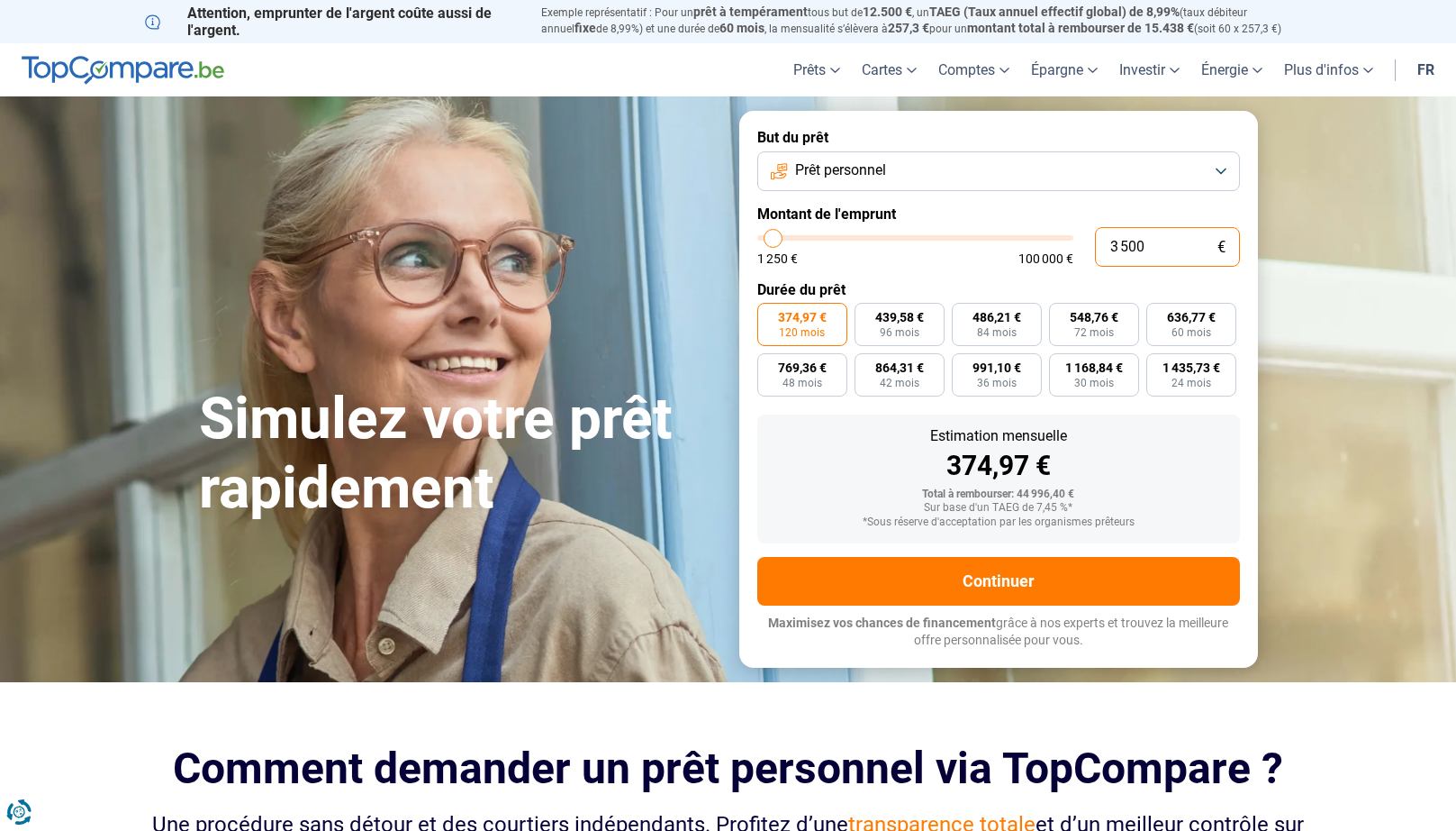
type input "35 000"
type input "35000"
click at [1183, 311] on span "696,47 €" at bounding box center [1191, 317] width 49 height 13
click at [1158, 310] on input "696,47 € 60 mois" at bounding box center [1152, 309] width 12 height 12
radio input "true"
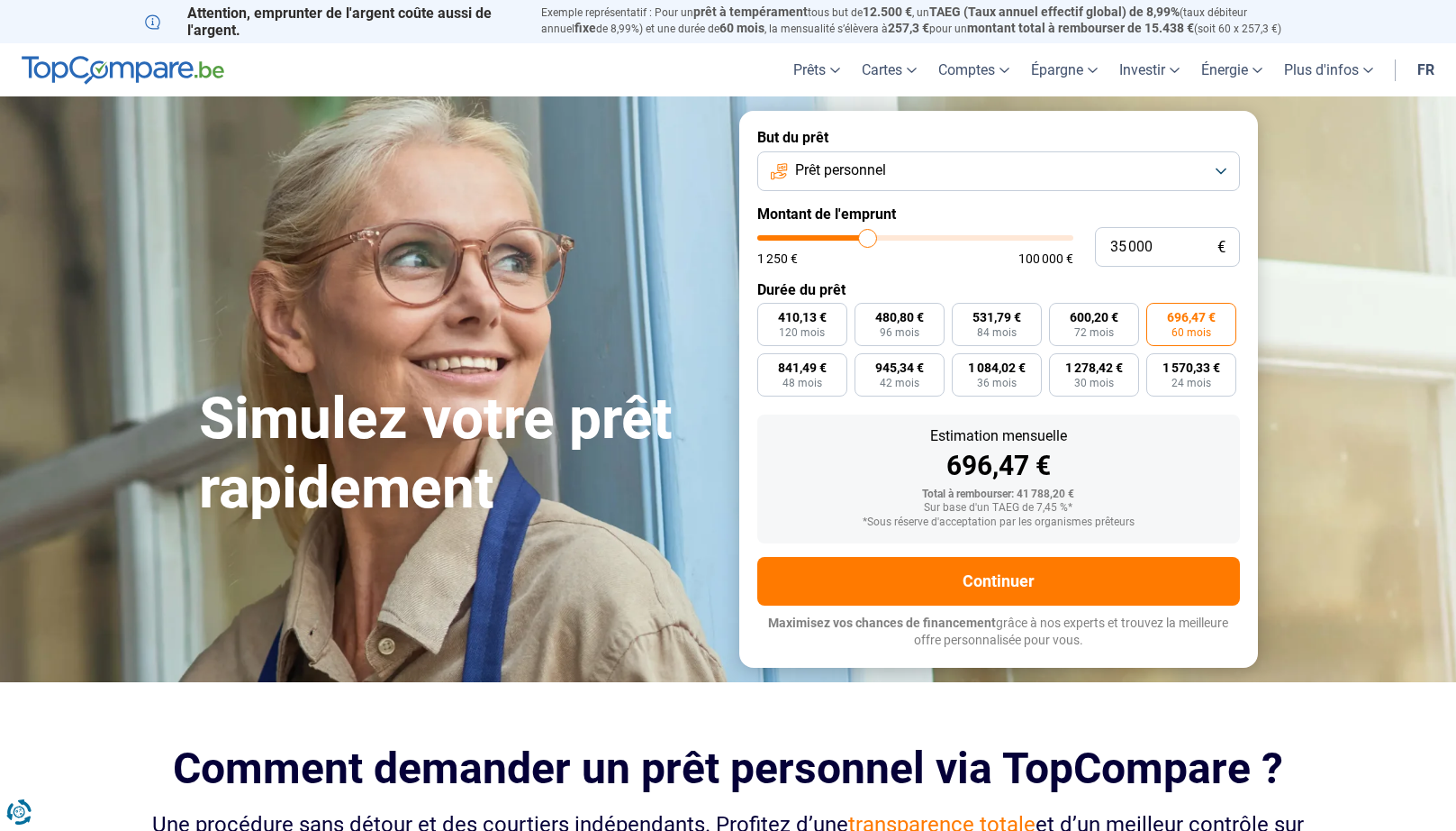
click at [941, 161] on button "Prêt personnel" at bounding box center [998, 171] width 482 height 40
